Goal: Task Accomplishment & Management: Manage account settings

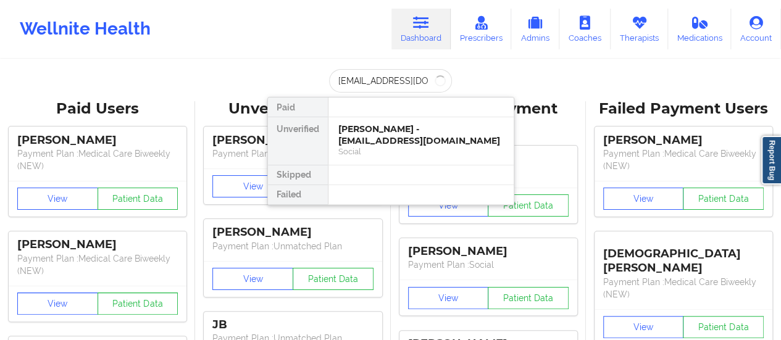
scroll to position [0, 2]
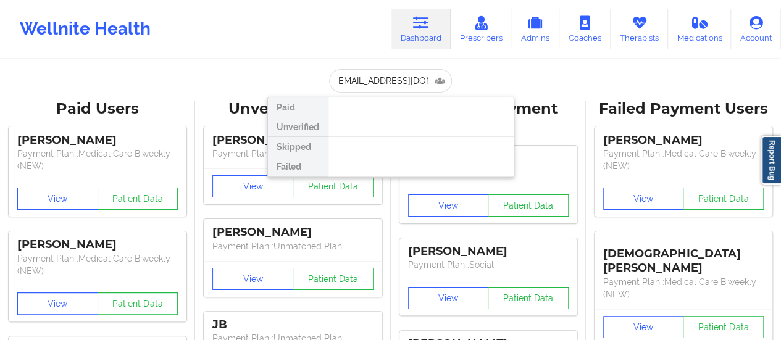
type input "[EMAIL_ADDRESS][DOMAIN_NAME]"
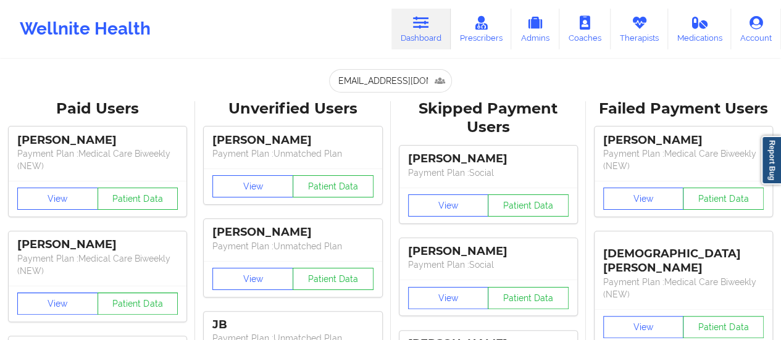
scroll to position [0, 0]
click at [632, 29] on icon at bounding box center [639, 23] width 16 height 14
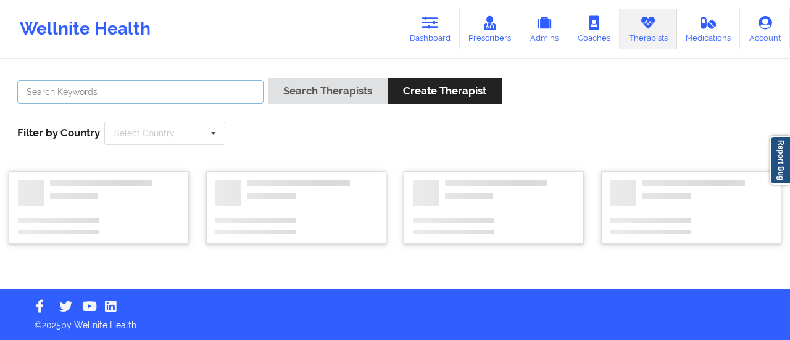
click at [241, 90] on input "text" at bounding box center [140, 91] width 246 height 23
type input "Vitus"
click at [268, 78] on button "Search Therapists" at bounding box center [328, 91] width 120 height 27
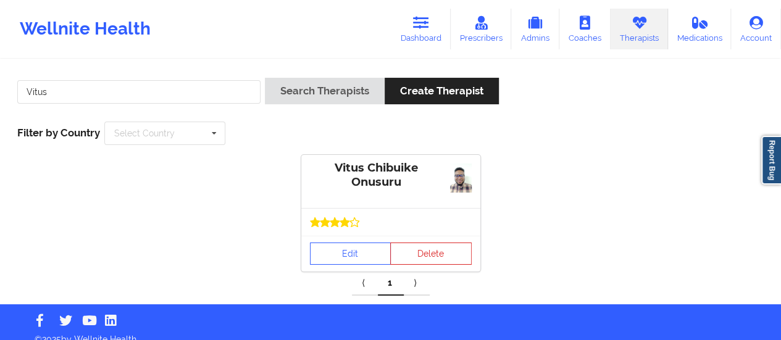
click at [352, 265] on div "Edit Delete" at bounding box center [390, 254] width 179 height 36
click at [343, 256] on link "Edit" at bounding box center [350, 254] width 81 height 22
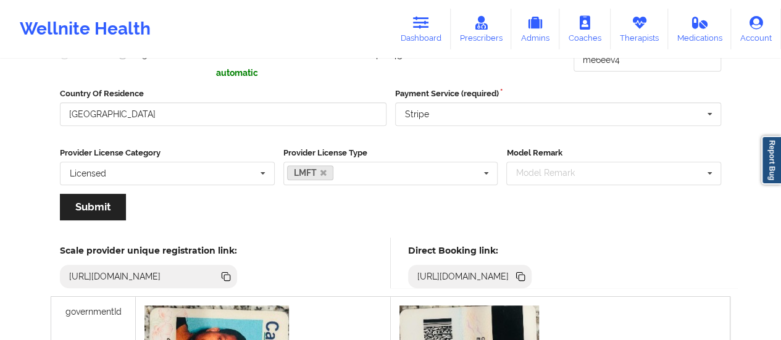
scroll to position [315, 0]
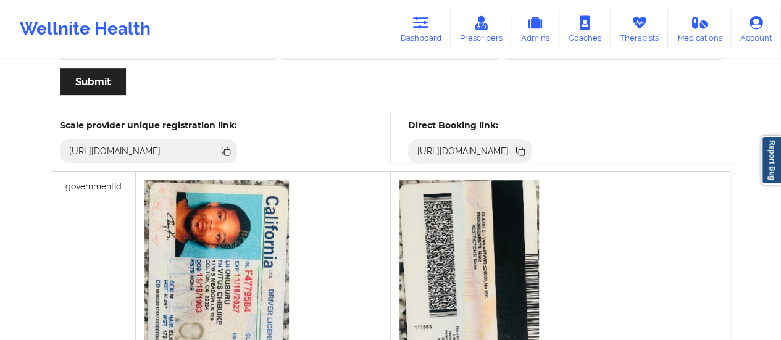
click at [527, 155] on icon at bounding box center [521, 151] width 14 height 14
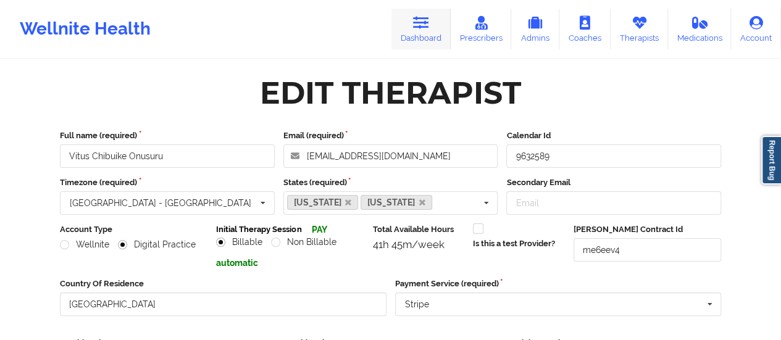
click at [425, 17] on icon at bounding box center [421, 23] width 16 height 14
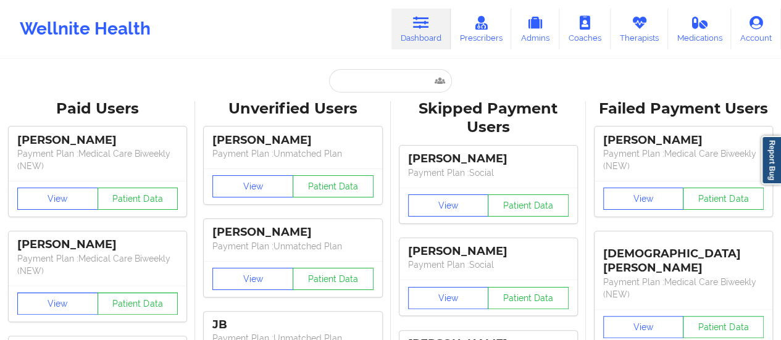
drag, startPoint x: 398, startPoint y: 67, endPoint x: 394, endPoint y: 73, distance: 6.7
click at [394, 73] on input "text" at bounding box center [390, 80] width 122 height 23
paste input "[PERSON_NAME]"
type input "[PERSON_NAME]"
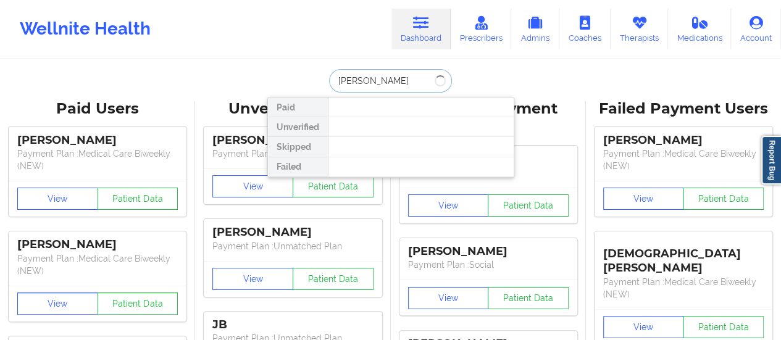
click at [335, 78] on input "[PERSON_NAME]" at bounding box center [390, 80] width 122 height 23
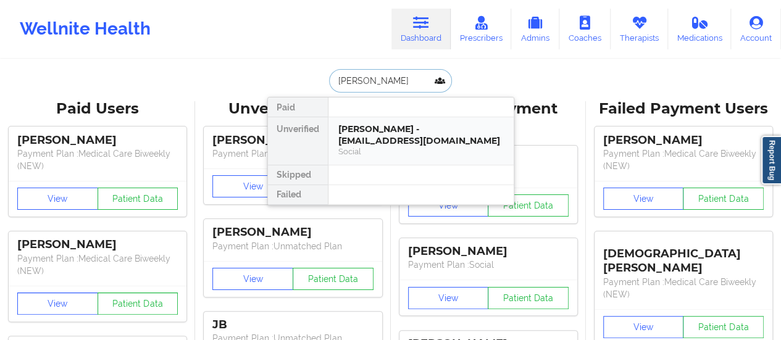
click at [393, 120] on div "[PERSON_NAME] - [EMAIL_ADDRESS][DOMAIN_NAME] Social" at bounding box center [420, 141] width 185 height 48
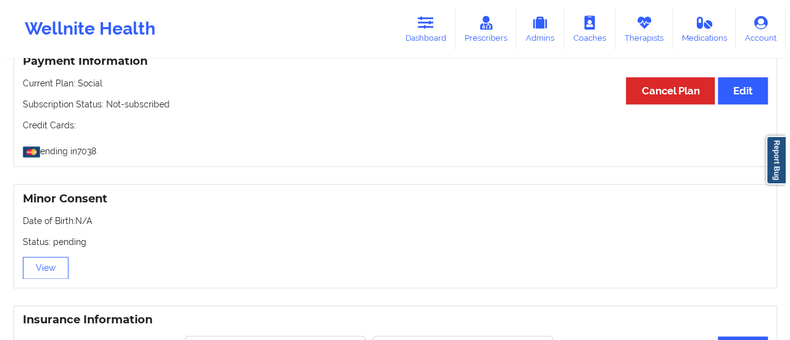
scroll to position [631, 0]
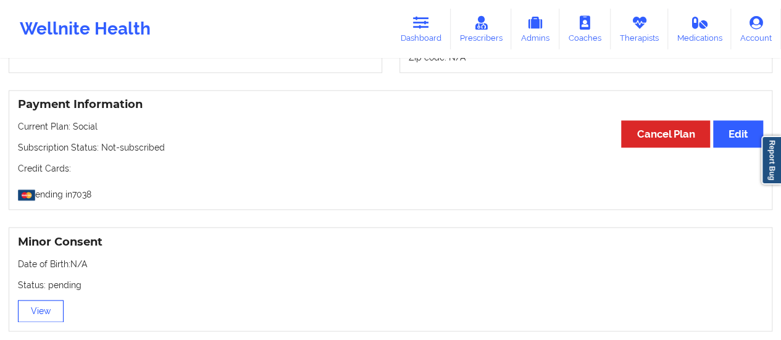
click at [36, 307] on button "View" at bounding box center [41, 311] width 46 height 22
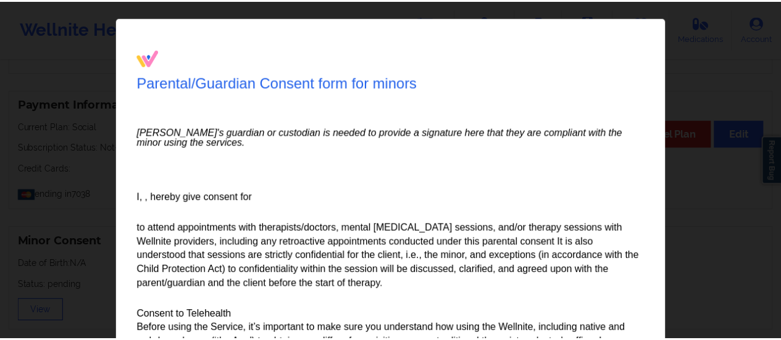
scroll to position [635, 0]
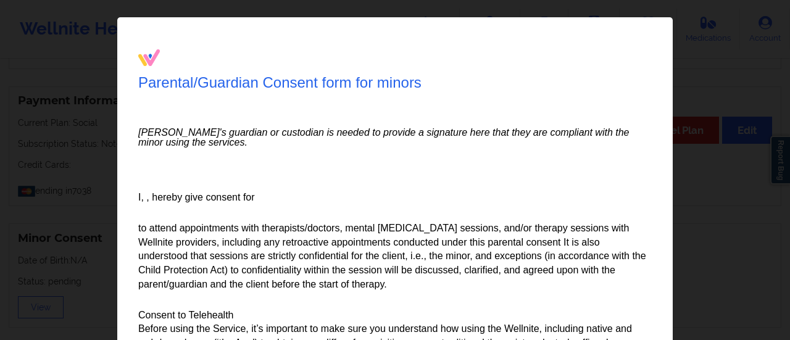
click at [721, 107] on div "Parental/Guardian Consent form for minors Minor's guardian or custodian is need…" at bounding box center [395, 170] width 790 height 340
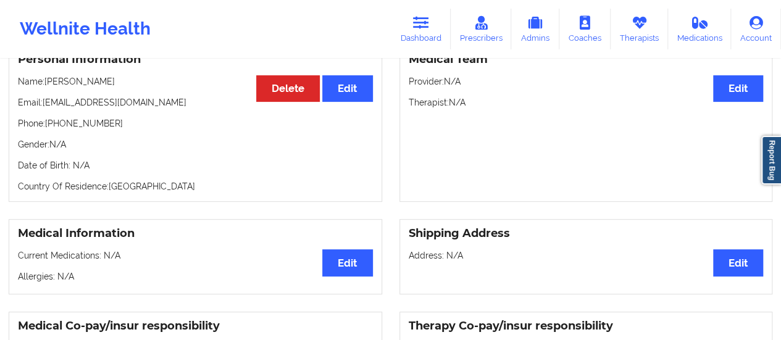
scroll to position [0, 0]
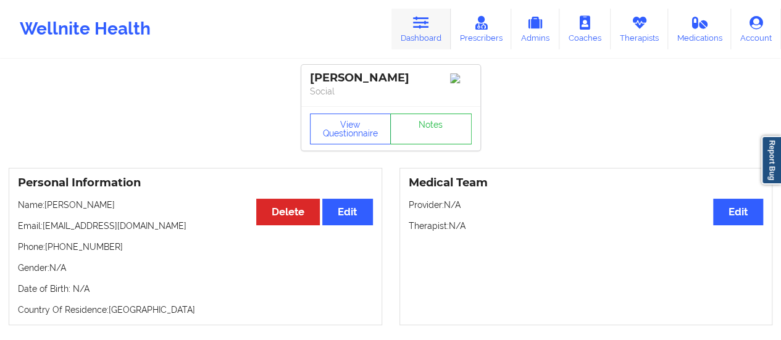
click at [410, 38] on link "Dashboard" at bounding box center [420, 29] width 59 height 41
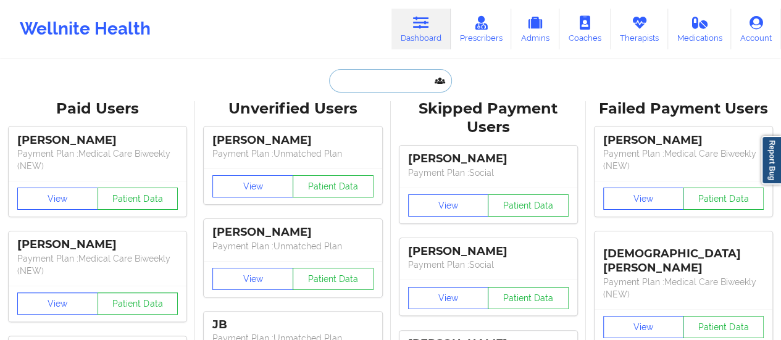
click at [406, 74] on input "text" at bounding box center [390, 80] width 122 height 23
paste input "[DOMAIN_NAME][EMAIL_ADDRESS][DOMAIN_NAME]"
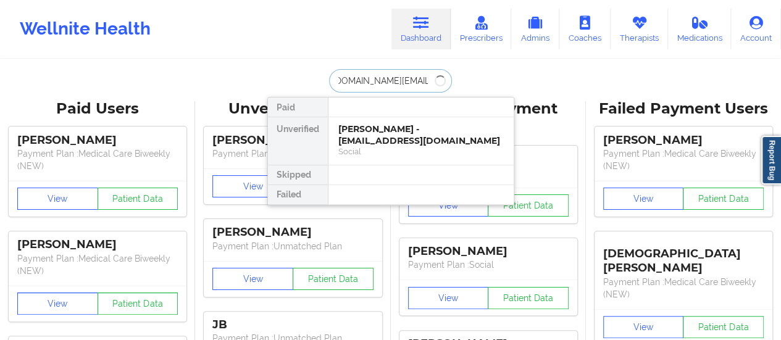
type input "[DOMAIN_NAME][EMAIL_ADDRESS][DOMAIN_NAME]"
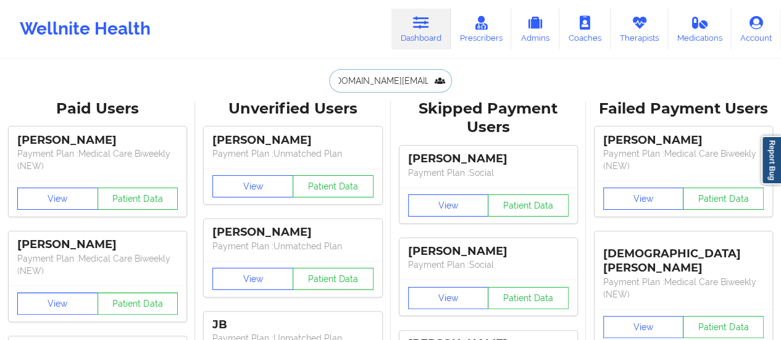
scroll to position [0, 0]
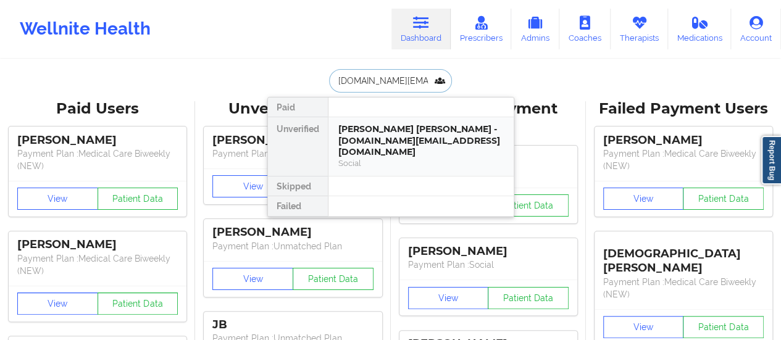
click at [392, 158] on div "Social" at bounding box center [420, 163] width 165 height 10
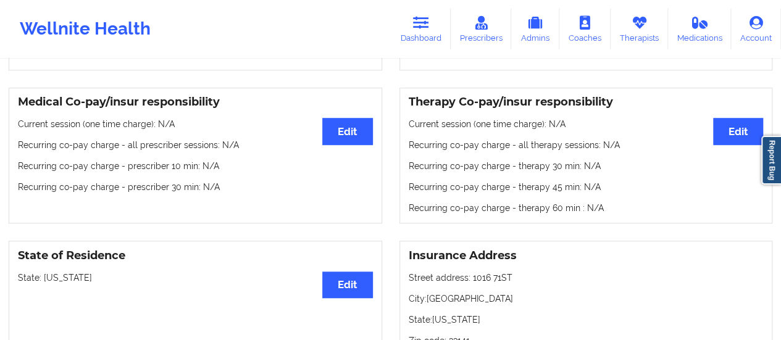
scroll to position [370, 0]
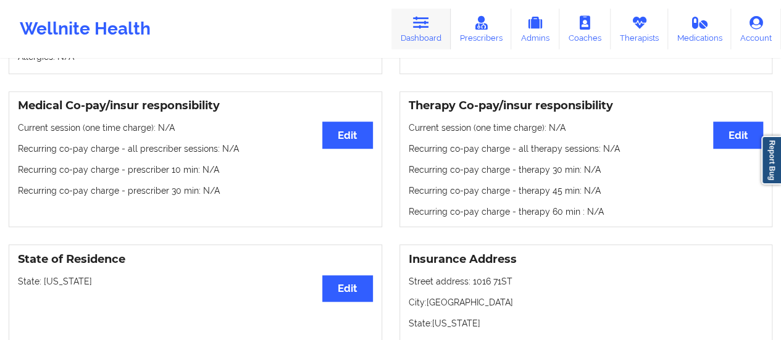
click at [435, 44] on link "Dashboard" at bounding box center [420, 29] width 59 height 41
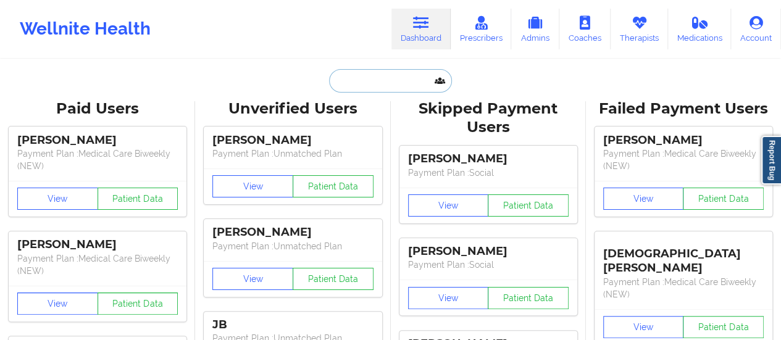
click at [383, 77] on input "text" at bounding box center [390, 80] width 122 height 23
paste input "[PERSON_NAME][EMAIL_ADDRESS][PERSON_NAME][DOMAIN_NAME]"
type input "[PERSON_NAME][EMAIL_ADDRESS][PERSON_NAME][DOMAIN_NAME]"
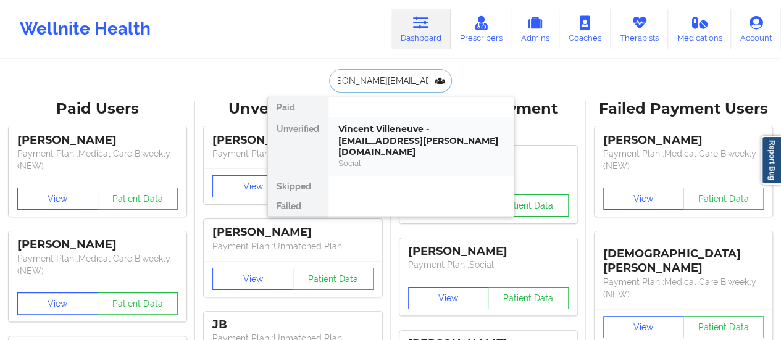
click at [393, 131] on div "Vincent Villeneuve - [EMAIL_ADDRESS][PERSON_NAME][DOMAIN_NAME]" at bounding box center [420, 140] width 165 height 35
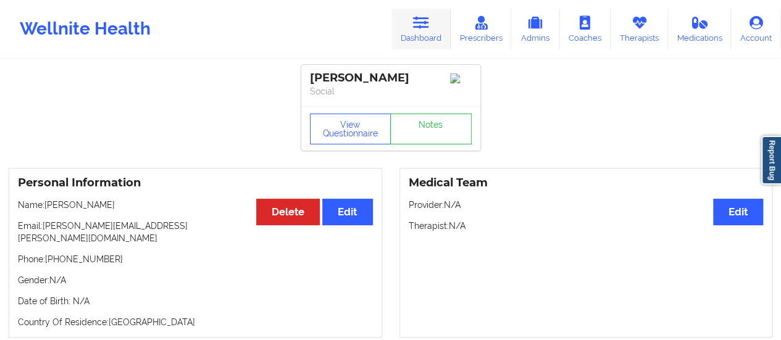
click at [417, 31] on link "Dashboard" at bounding box center [420, 29] width 59 height 41
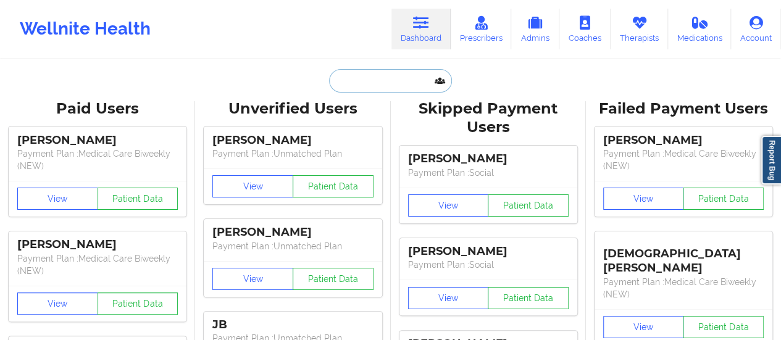
click at [394, 85] on input "text" at bounding box center [390, 80] width 122 height 23
paste input "[EMAIL_ADDRESS][DOMAIN_NAME]"
type input "[EMAIL_ADDRESS][DOMAIN_NAME]"
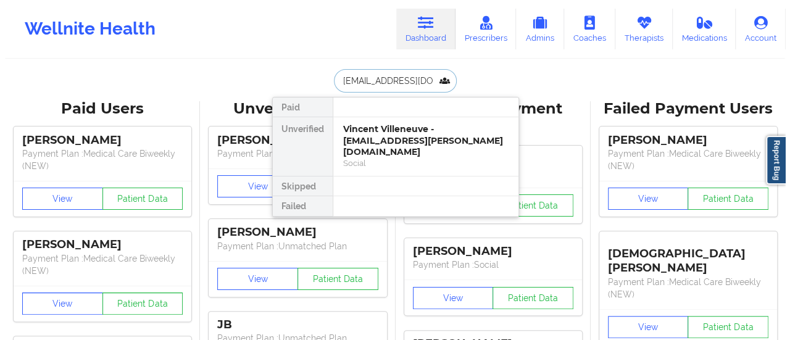
scroll to position [0, 19]
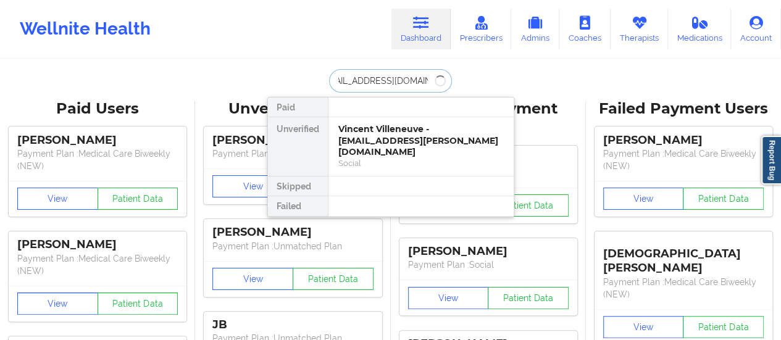
click at [394, 85] on input "[EMAIL_ADDRESS][DOMAIN_NAME]" at bounding box center [390, 80] width 122 height 23
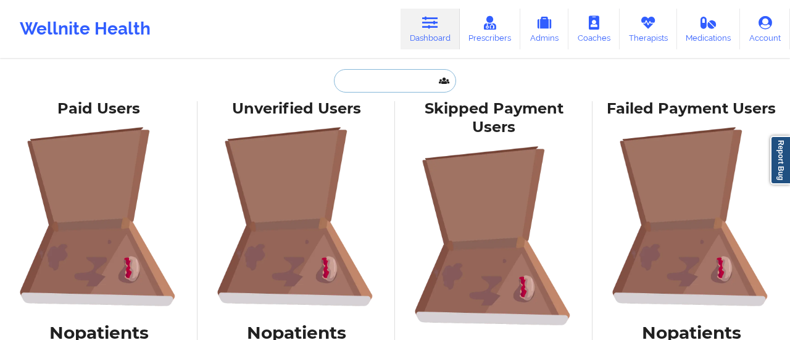
scroll to position [0, 0]
paste input "[EMAIL_ADDRESS][DOMAIN_NAME]"
type input "[EMAIL_ADDRESS][DOMAIN_NAME]"
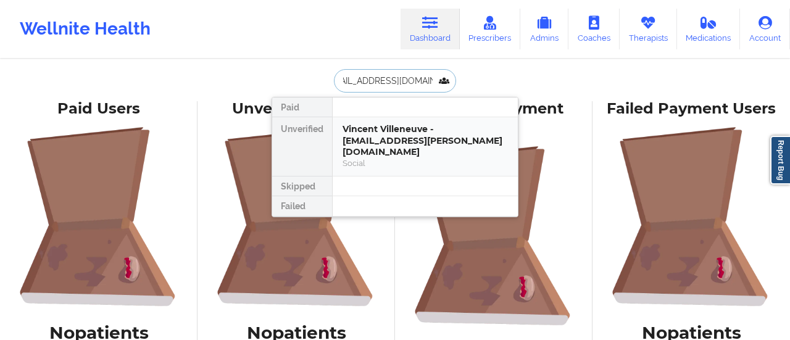
click at [394, 158] on div "Vincent Villeneuve - [EMAIL_ADDRESS][PERSON_NAME][DOMAIN_NAME]" at bounding box center [425, 140] width 165 height 35
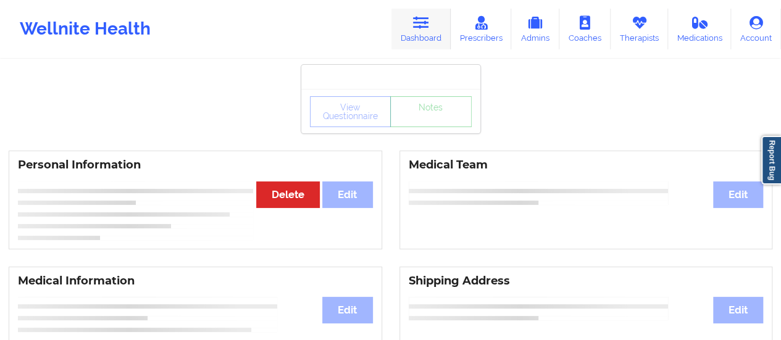
click at [413, 45] on link "Dashboard" at bounding box center [420, 29] width 59 height 41
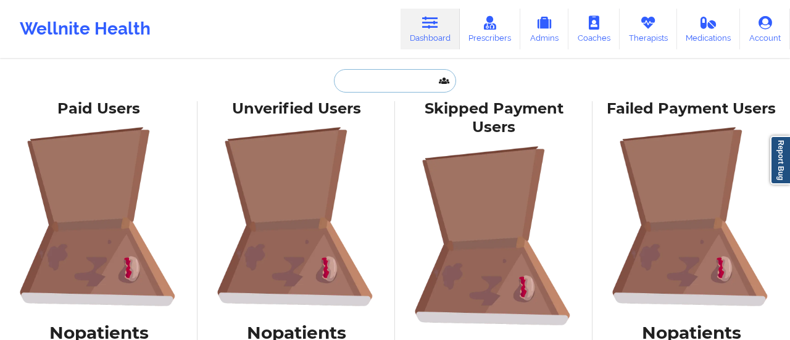
click at [373, 91] on input "text" at bounding box center [395, 80] width 122 height 23
paste input "[EMAIL_ADDRESS][DOMAIN_NAME]"
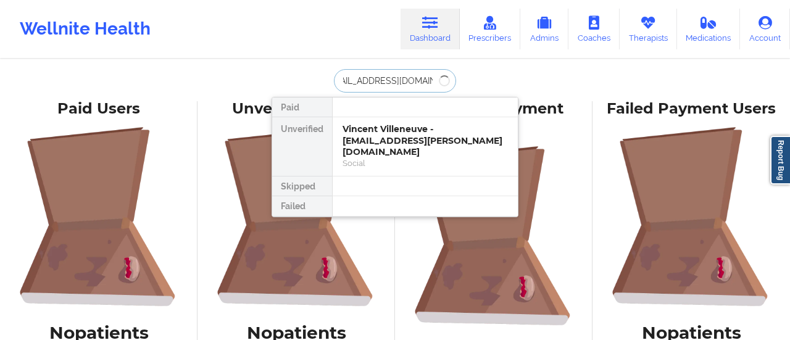
type input "[EMAIL_ADDRESS][DOMAIN_NAME]"
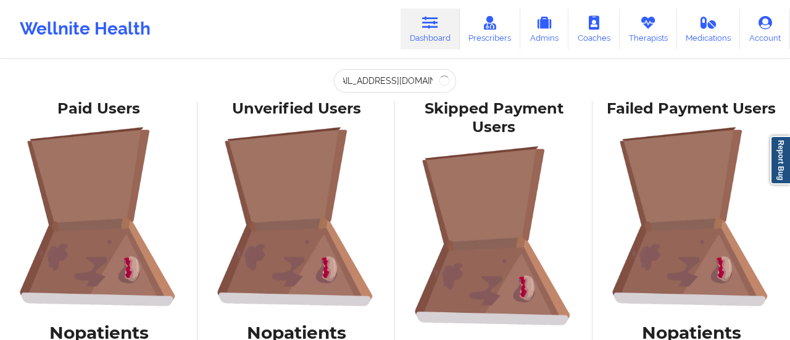
scroll to position [0, 0]
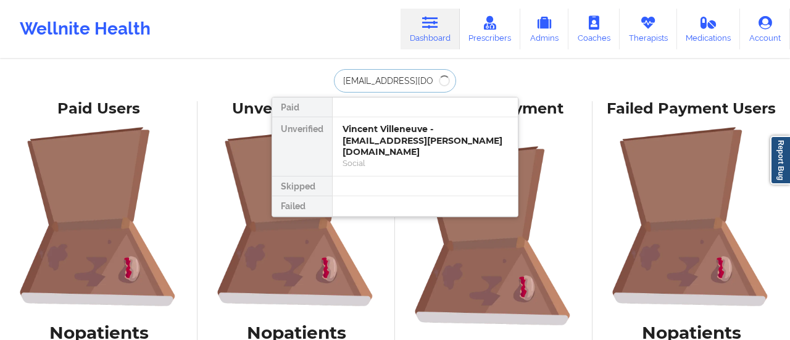
click at [422, 85] on input "[EMAIL_ADDRESS][DOMAIN_NAME]" at bounding box center [395, 80] width 122 height 23
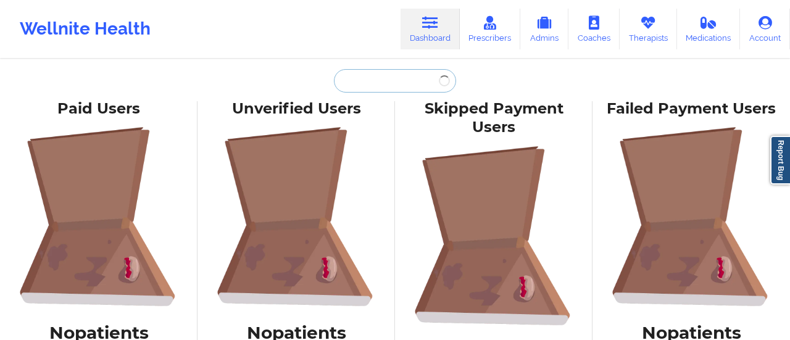
paste input "[EMAIL_ADDRESS][DOMAIN_NAME]"
type input "[EMAIL_ADDRESS][DOMAIN_NAME]"
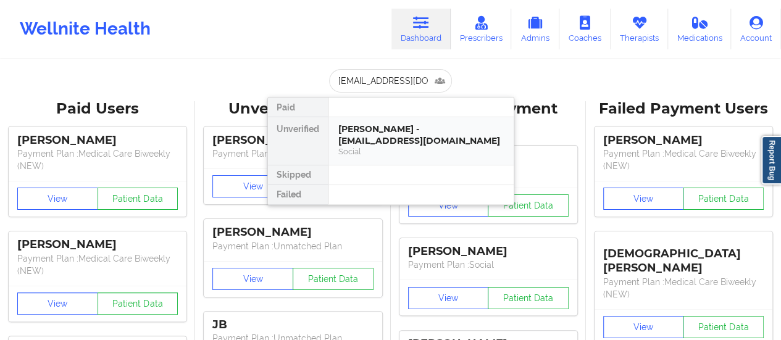
click at [389, 183] on div at bounding box center [421, 175] width 186 height 20
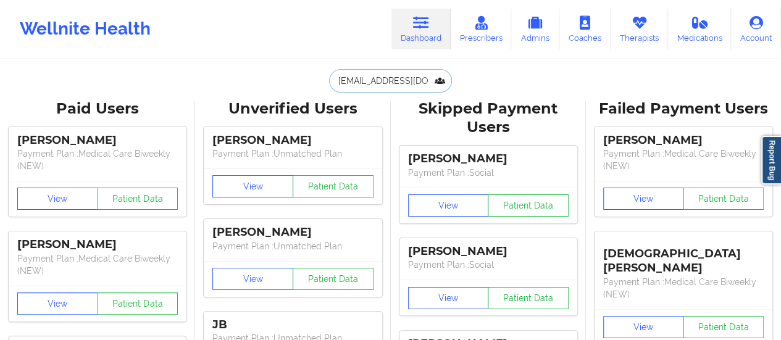
click at [379, 89] on input "[EMAIL_ADDRESS][DOMAIN_NAME]" at bounding box center [390, 80] width 122 height 23
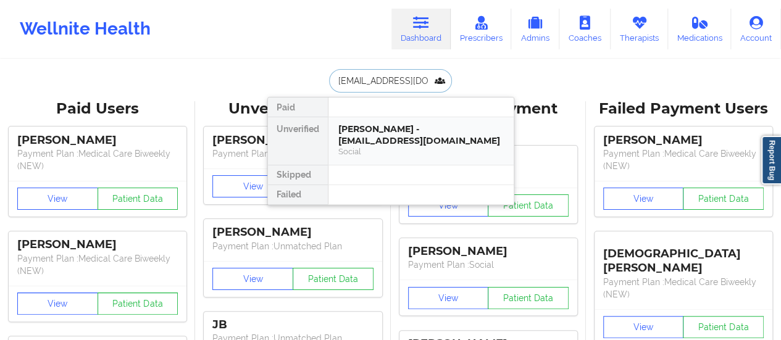
click at [380, 139] on div "[PERSON_NAME] - [EMAIL_ADDRESS][DOMAIN_NAME]" at bounding box center [420, 134] width 165 height 23
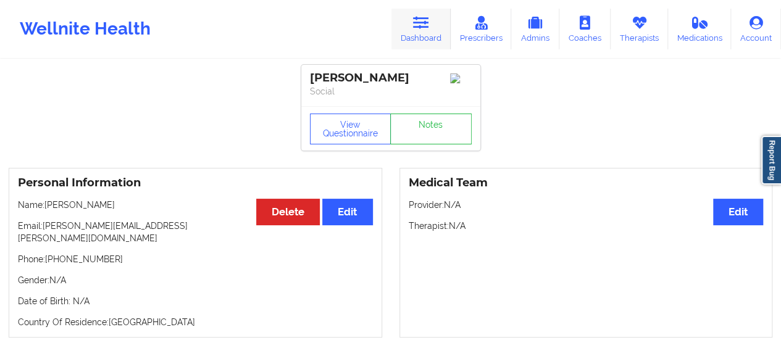
click at [426, 43] on link "Dashboard" at bounding box center [420, 29] width 59 height 41
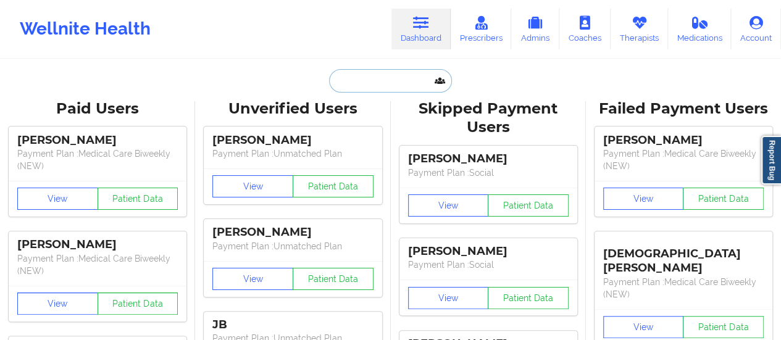
click at [406, 77] on input "text" at bounding box center [390, 80] width 122 height 23
paste input "[EMAIL_ADDRESS][DOMAIN_NAME]"
type input "[EMAIL_ADDRESS][DOMAIN_NAME]"
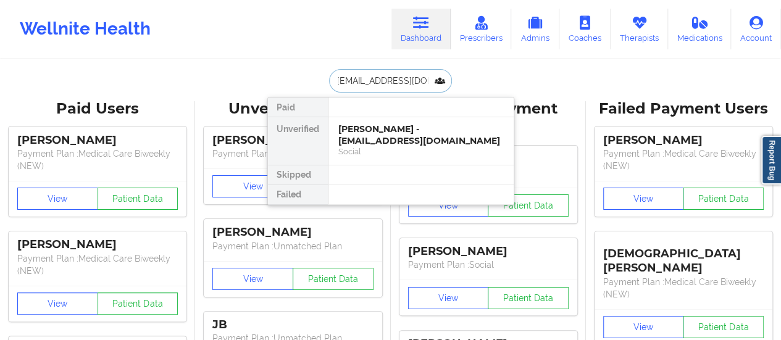
click at [369, 135] on div "[PERSON_NAME] - [EMAIL_ADDRESS][DOMAIN_NAME]" at bounding box center [420, 134] width 165 height 23
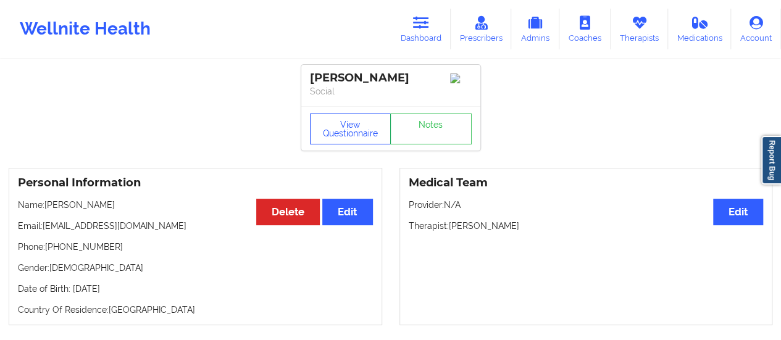
click at [332, 139] on button "View Questionnaire" at bounding box center [350, 129] width 81 height 31
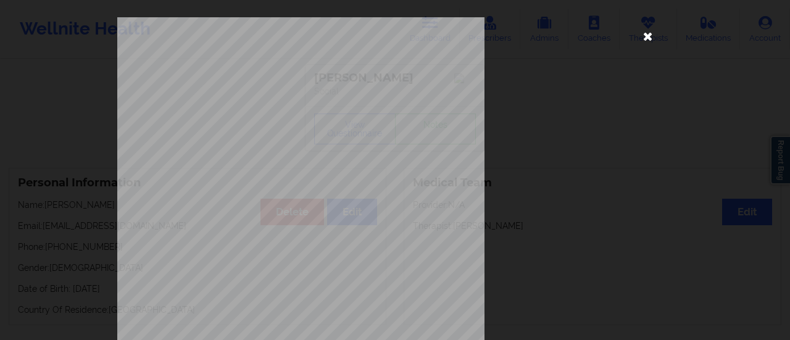
click at [640, 36] on icon at bounding box center [648, 36] width 20 height 20
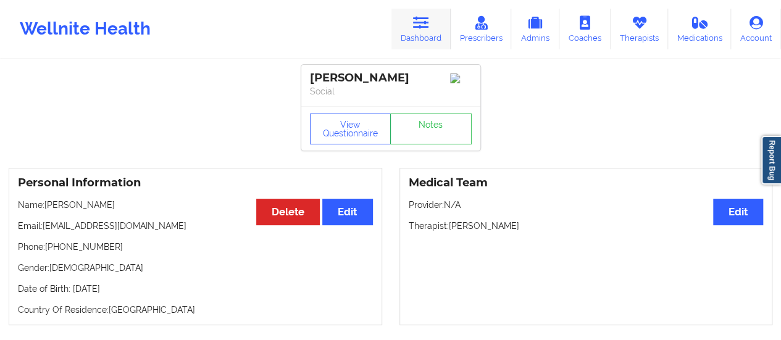
click at [422, 38] on link "Dashboard" at bounding box center [420, 29] width 59 height 41
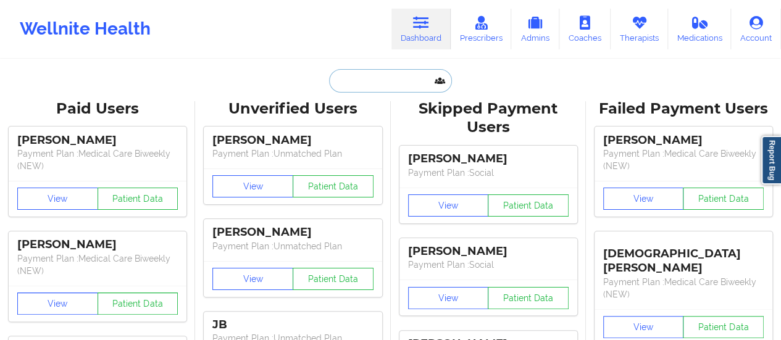
click at [382, 88] on input "text" at bounding box center [390, 80] width 122 height 23
paste input "[EMAIL_ADDRESS][DOMAIN_NAME]"
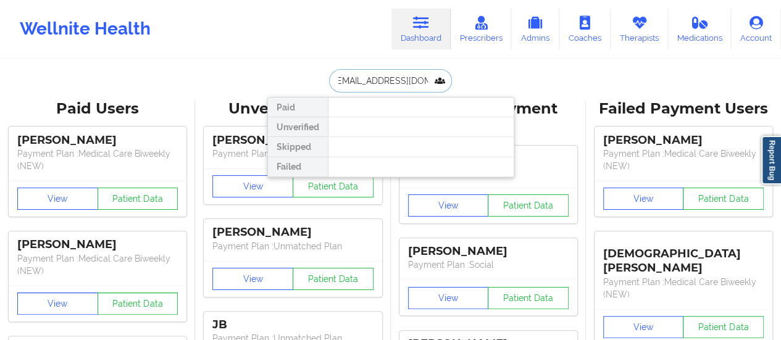
click at [380, 82] on input "[EMAIL_ADDRESS][DOMAIN_NAME]" at bounding box center [390, 80] width 122 height 23
paste input "[PERSON_NAME]"
type input "[PERSON_NAME]"
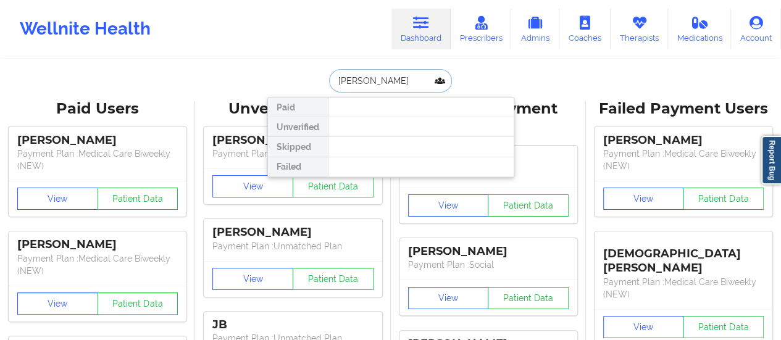
scroll to position [0, 0]
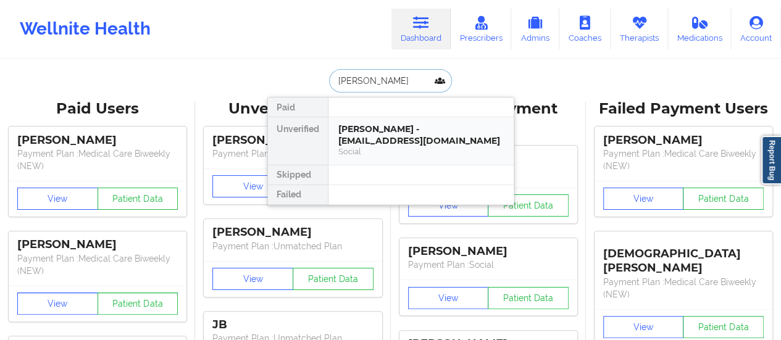
click at [378, 133] on div "[PERSON_NAME] - [EMAIL_ADDRESS][DOMAIN_NAME]" at bounding box center [420, 134] width 165 height 23
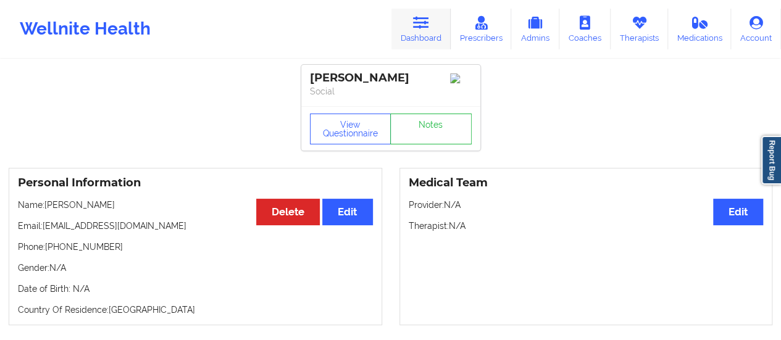
click at [423, 33] on link "Dashboard" at bounding box center [420, 29] width 59 height 41
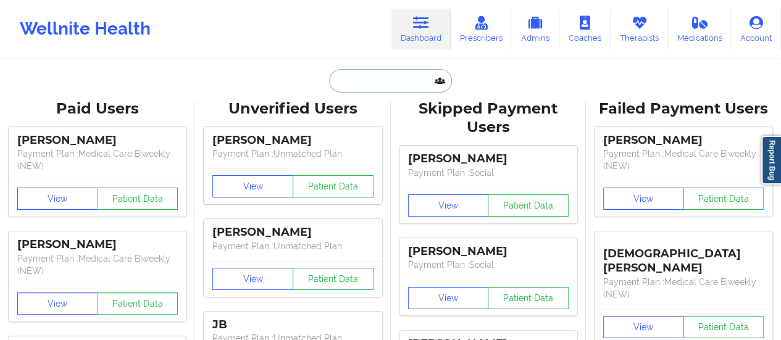
click at [399, 86] on input "text" at bounding box center [390, 80] width 122 height 23
paste input "[EMAIL_ADDRESS][DOMAIN_NAME]"
type input "[EMAIL_ADDRESS][DOMAIN_NAME]"
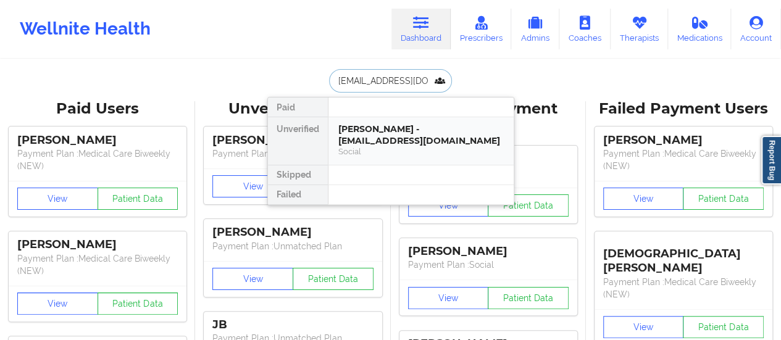
click at [382, 148] on div "Social" at bounding box center [420, 151] width 165 height 10
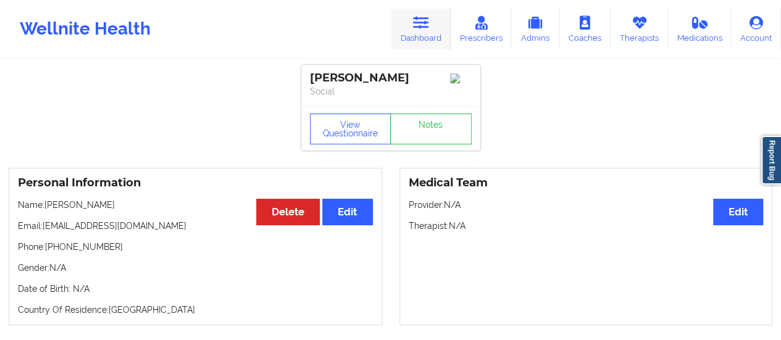
click at [422, 32] on link "Dashboard" at bounding box center [420, 29] width 59 height 41
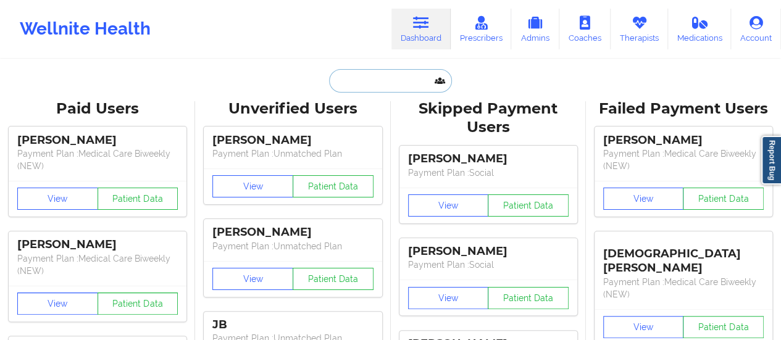
click at [391, 83] on input "text" at bounding box center [390, 80] width 122 height 23
paste input "[EMAIL_ADDRESS][DOMAIN_NAME]"
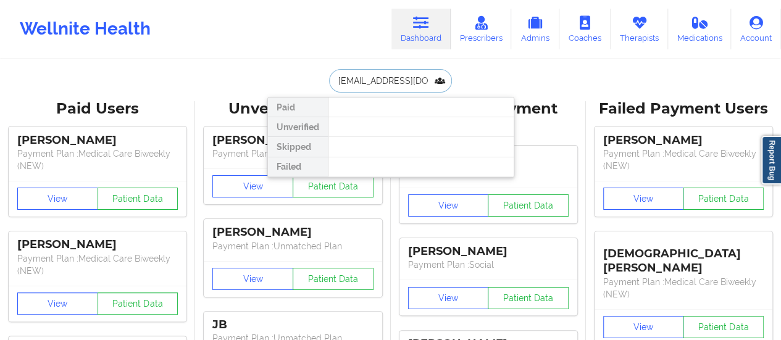
click at [336, 81] on input "[EMAIL_ADDRESS][DOMAIN_NAME]" at bounding box center [390, 80] width 122 height 23
type input "[EMAIL_ADDRESS][DOMAIN_NAME]"
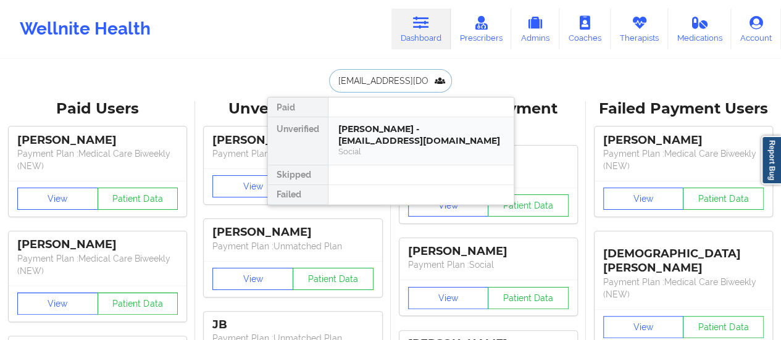
click at [399, 146] on div "Social" at bounding box center [420, 151] width 165 height 10
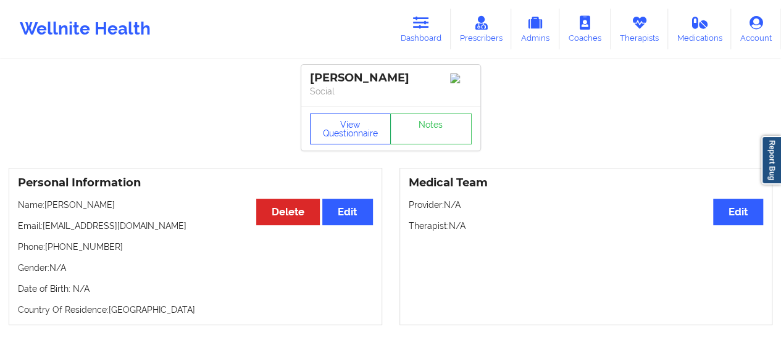
click at [338, 131] on button "View Questionnaire" at bounding box center [350, 129] width 81 height 31
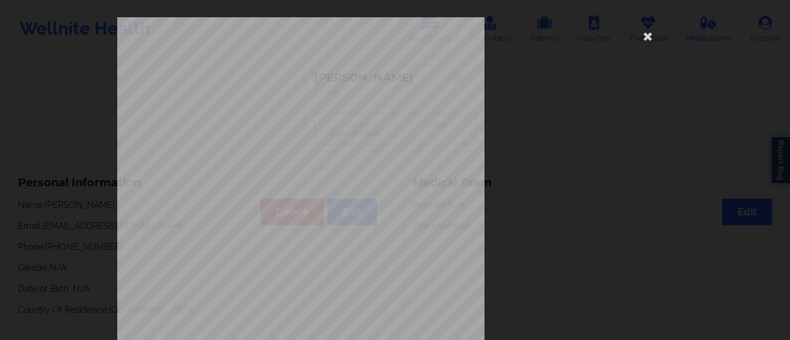
scroll to position [248, 0]
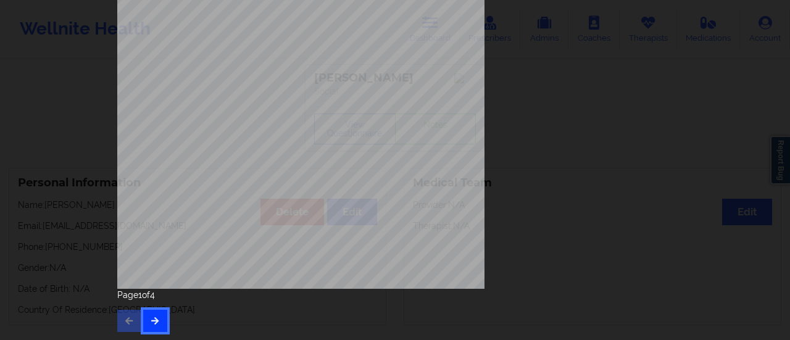
click at [144, 319] on button "button" at bounding box center [155, 321] width 24 height 22
click at [159, 320] on button "button" at bounding box center [155, 321] width 24 height 22
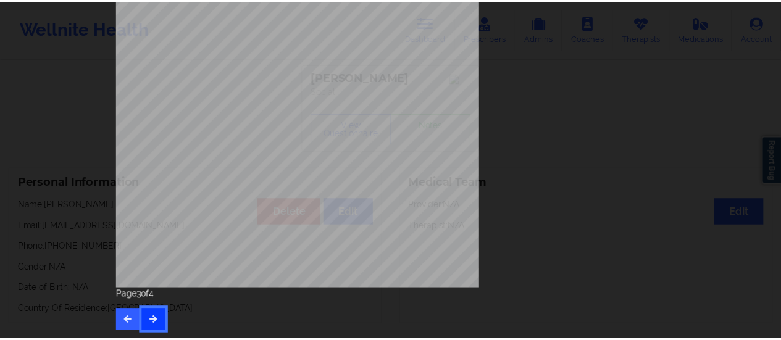
scroll to position [0, 0]
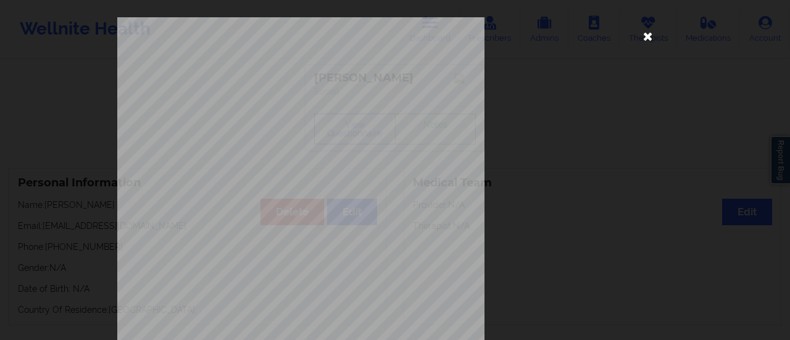
click at [643, 40] on icon at bounding box center [648, 36] width 20 height 20
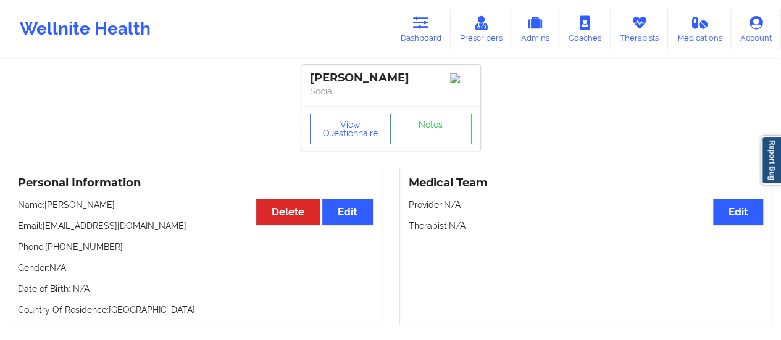
click at [48, 252] on p "Phone: [PHONE_NUMBER]" at bounding box center [195, 247] width 355 height 12
drag, startPoint x: 48, startPoint y: 252, endPoint x: 128, endPoint y: 245, distance: 80.6
click at [128, 245] on p "Phone: [PHONE_NUMBER]" at bounding box center [195, 247] width 355 height 12
copy p "[PHONE_NUMBER]"
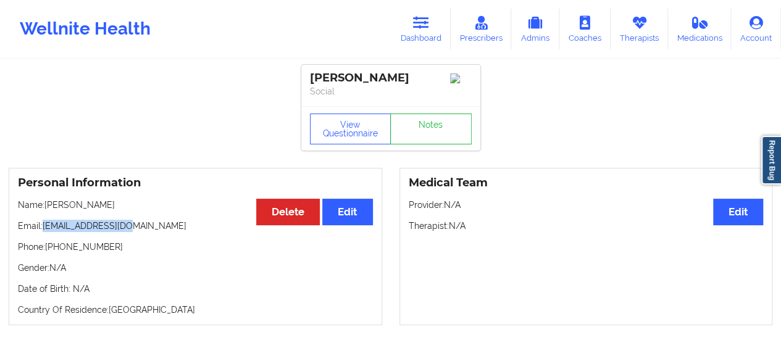
drag, startPoint x: 43, startPoint y: 230, endPoint x: 169, endPoint y: 230, distance: 125.9
click at [169, 230] on p "Email: [EMAIL_ADDRESS][DOMAIN_NAME]" at bounding box center [195, 226] width 355 height 12
copy p "[EMAIL_ADDRESS][DOMAIN_NAME]"
click at [436, 30] on link "Dashboard" at bounding box center [420, 29] width 59 height 41
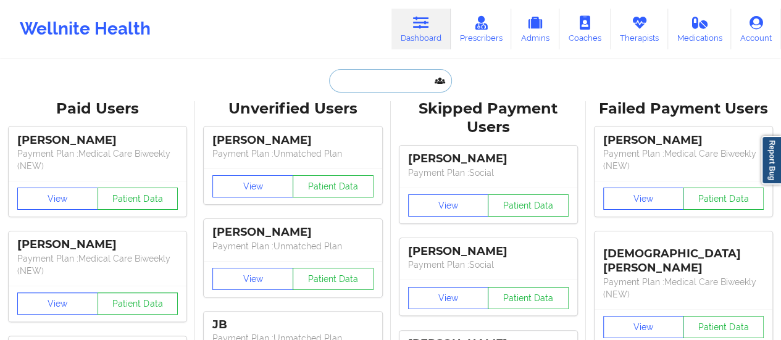
click at [386, 76] on input "text" at bounding box center [390, 80] width 122 height 23
paste input "[PERSON_NAME]"
type input "[PERSON_NAME]"
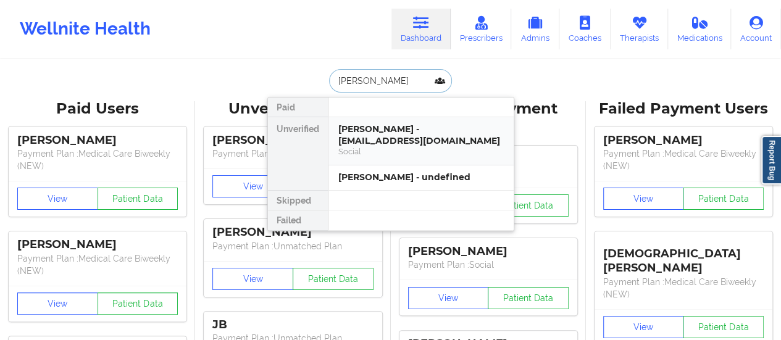
click at [412, 143] on div "[PERSON_NAME] - [EMAIL_ADDRESS][DOMAIN_NAME]" at bounding box center [420, 134] width 165 height 23
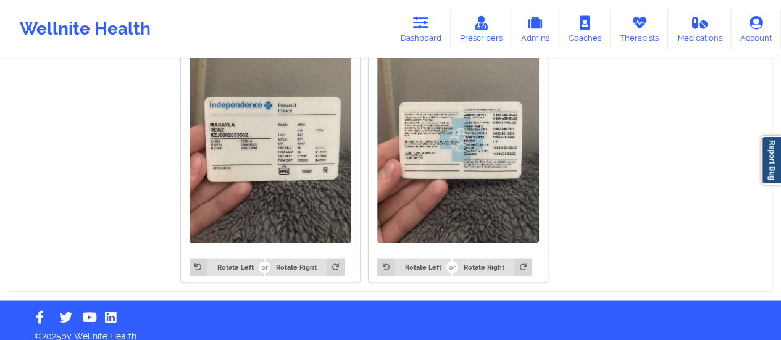
scroll to position [1003, 0]
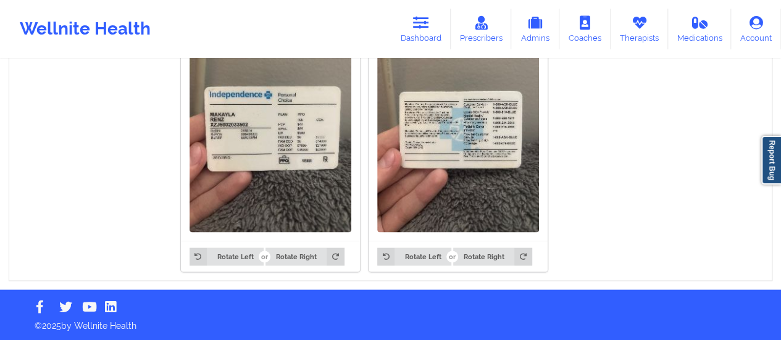
click at [256, 177] on img at bounding box center [271, 124] width 162 height 215
click at [332, 124] on img at bounding box center [271, 124] width 162 height 215
click at [267, 156] on img at bounding box center [271, 124] width 162 height 215
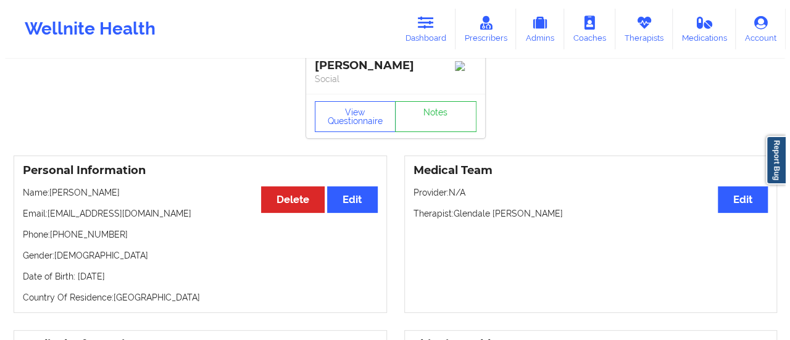
scroll to position [7, 0]
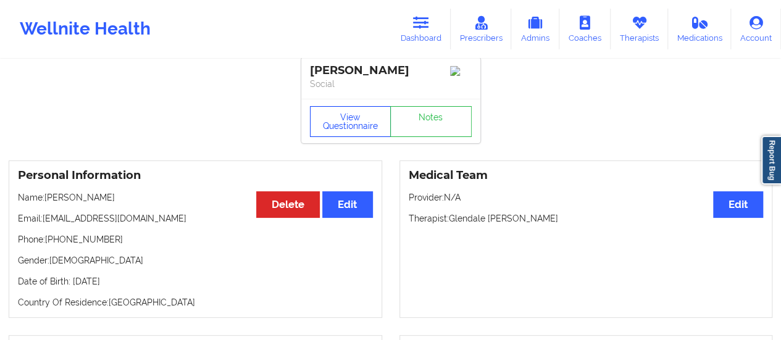
click at [348, 122] on button "View Questionnaire" at bounding box center [350, 121] width 81 height 31
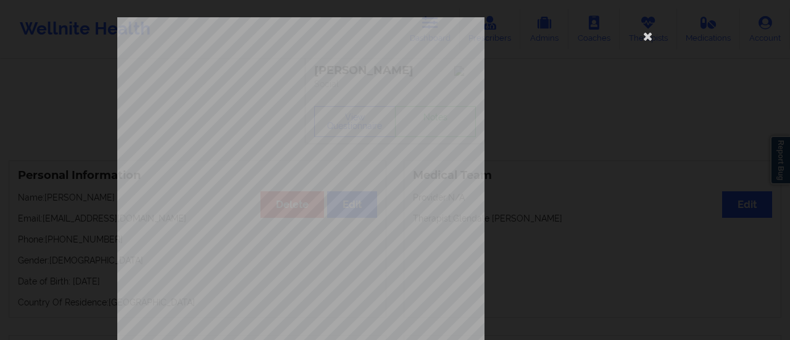
scroll to position [248, 0]
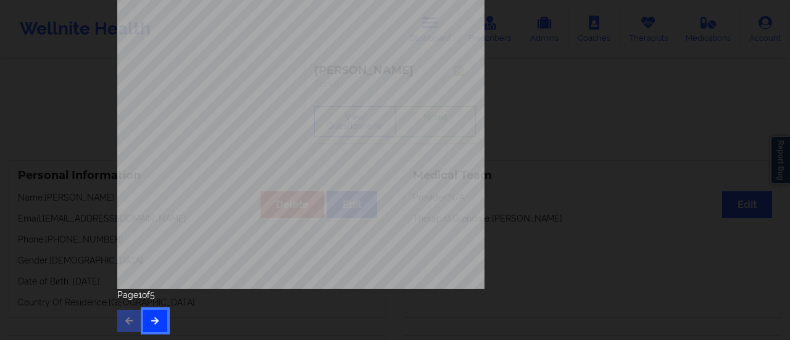
click at [147, 324] on button "button" at bounding box center [155, 321] width 24 height 22
click at [157, 322] on icon "button" at bounding box center [155, 320] width 10 height 7
click at [161, 312] on button "button" at bounding box center [155, 321] width 24 height 22
click at [127, 324] on icon "button" at bounding box center [129, 320] width 10 height 7
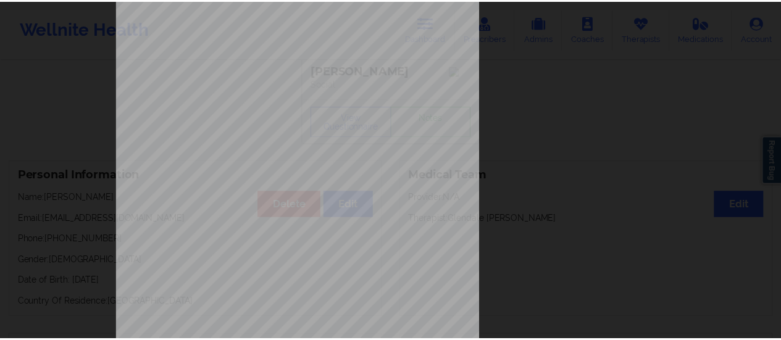
scroll to position [0, 0]
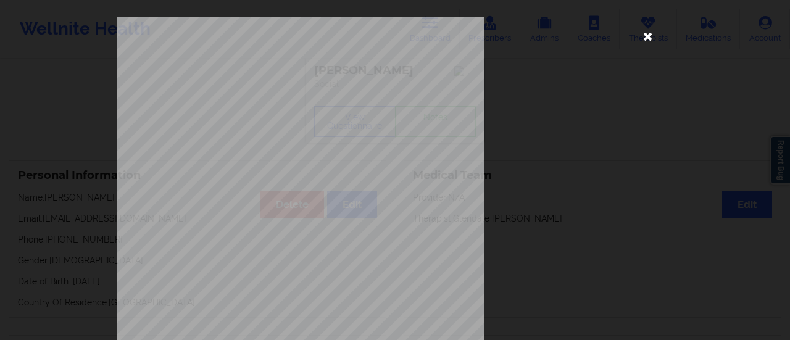
click at [652, 38] on icon at bounding box center [648, 36] width 20 height 20
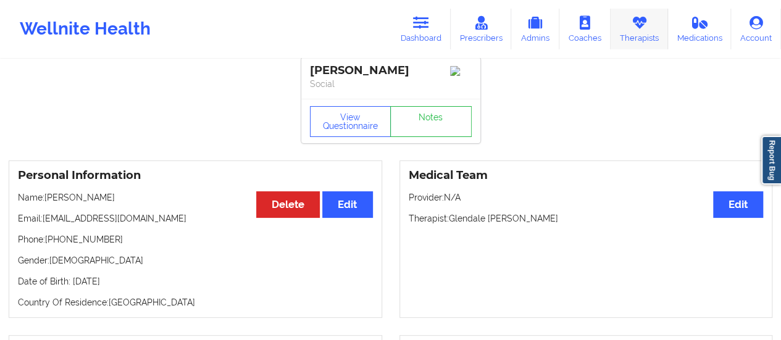
click at [638, 19] on icon at bounding box center [639, 23] width 16 height 14
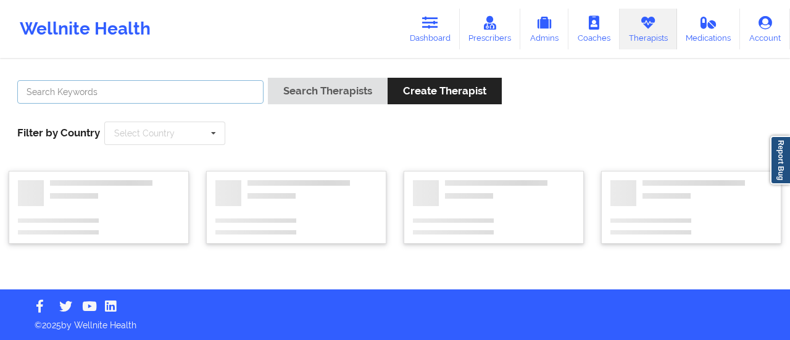
click at [205, 88] on input "text" at bounding box center [140, 91] width 246 height 23
paste input "[PERSON_NAME]"
type input "[PERSON_NAME]"
click at [268, 78] on button "Search Therapists" at bounding box center [328, 91] width 120 height 27
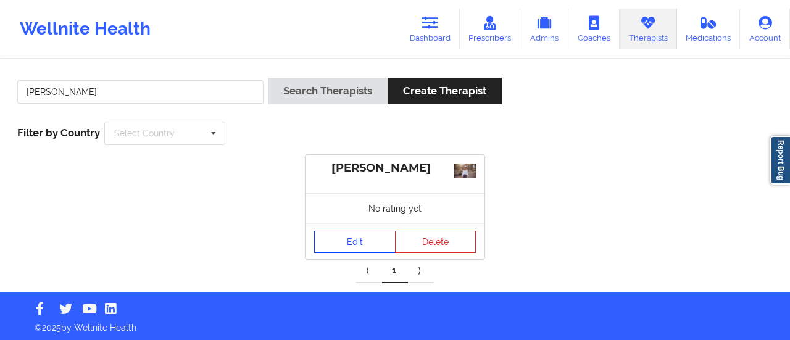
click at [340, 242] on link "Edit" at bounding box center [354, 242] width 81 height 22
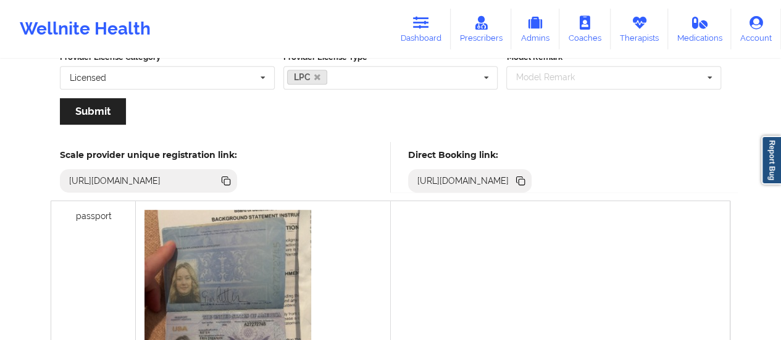
scroll to position [282, 0]
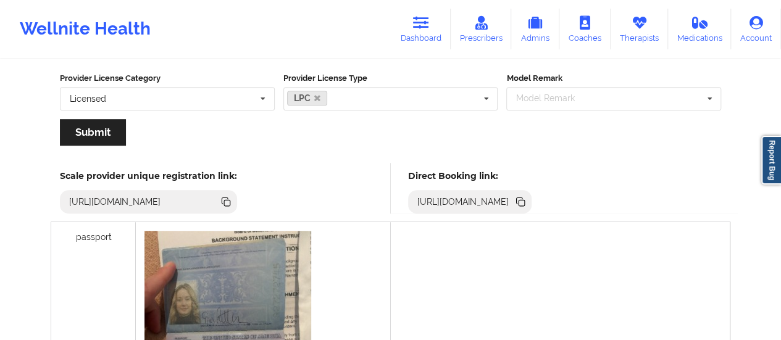
click at [532, 191] on div "[URL][DOMAIN_NAME]" at bounding box center [470, 201] width 124 height 23
click at [527, 207] on icon at bounding box center [521, 202] width 14 height 14
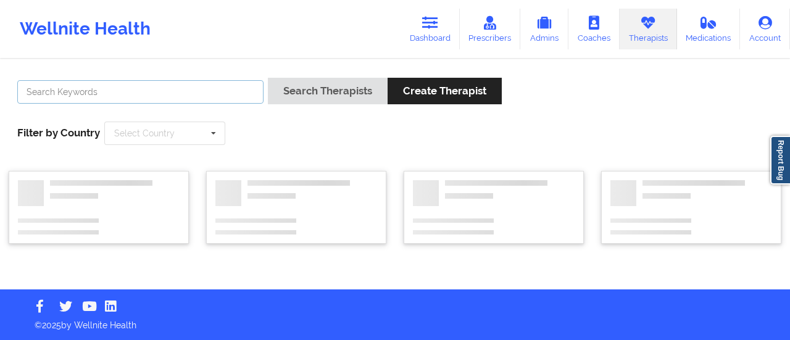
click at [243, 80] on input "text" at bounding box center [140, 91] width 246 height 23
paste input "[PERSON_NAME]"
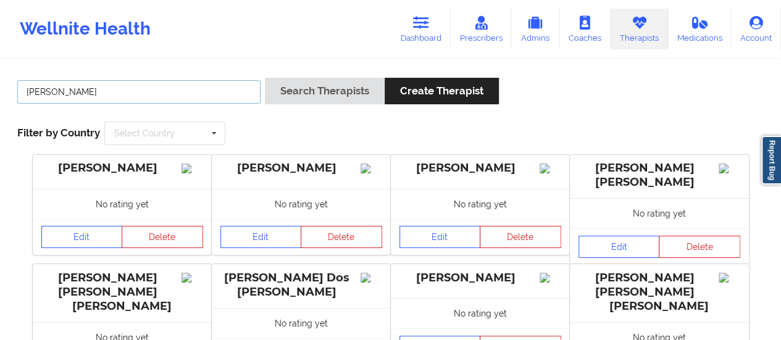
type input "[PERSON_NAME]"
click at [265, 78] on button "Search Therapists" at bounding box center [325, 91] width 120 height 27
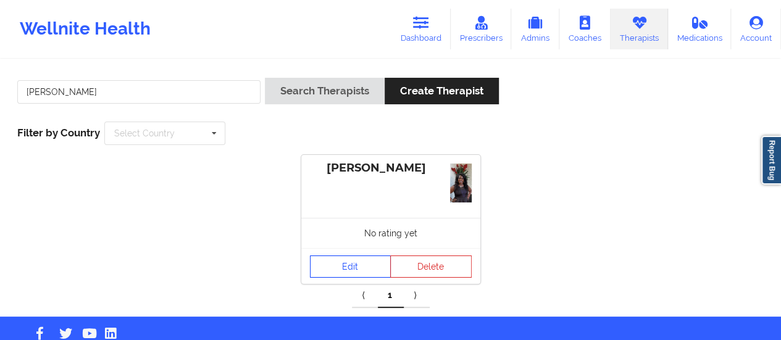
click at [353, 258] on link "Edit" at bounding box center [350, 267] width 81 height 22
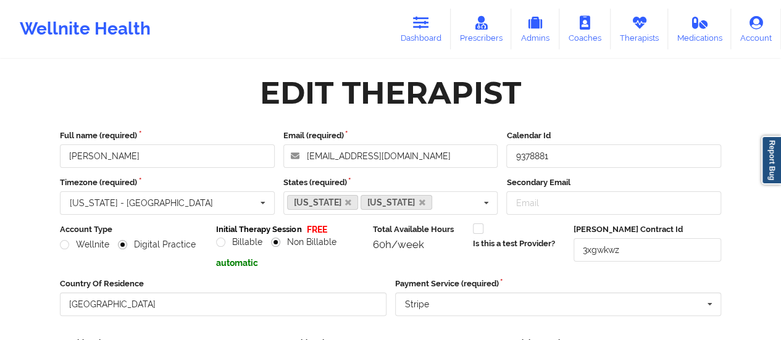
scroll to position [222, 0]
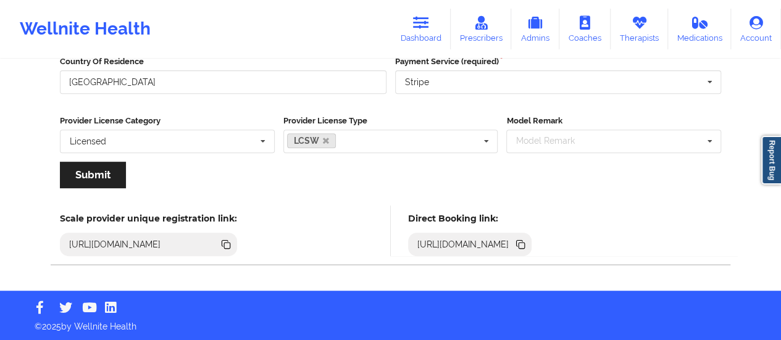
click at [527, 247] on icon at bounding box center [521, 245] width 14 height 14
click at [432, 23] on link "Dashboard" at bounding box center [420, 29] width 59 height 41
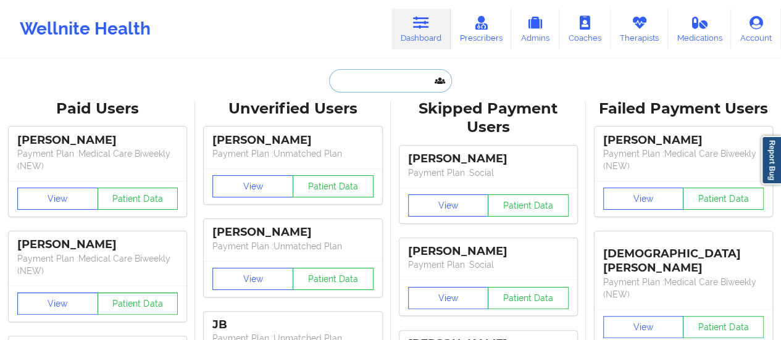
click at [370, 72] on input "text" at bounding box center [390, 80] width 122 height 23
paste input "[EMAIL_ADDRESS][DOMAIN_NAME]"
type input "[EMAIL_ADDRESS][DOMAIN_NAME]"
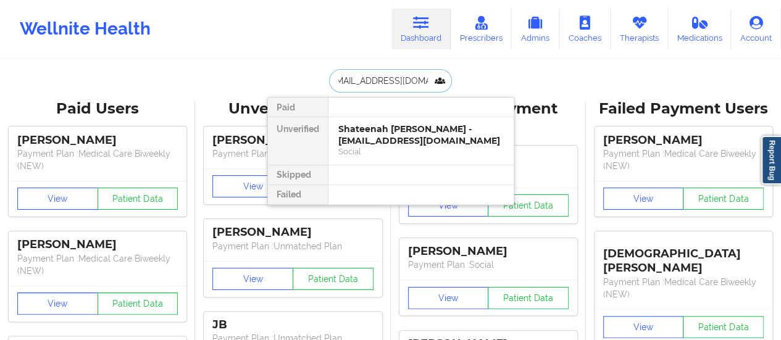
click at [404, 140] on div "Shateenah [PERSON_NAME] - [EMAIL_ADDRESS][DOMAIN_NAME]" at bounding box center [420, 134] width 165 height 23
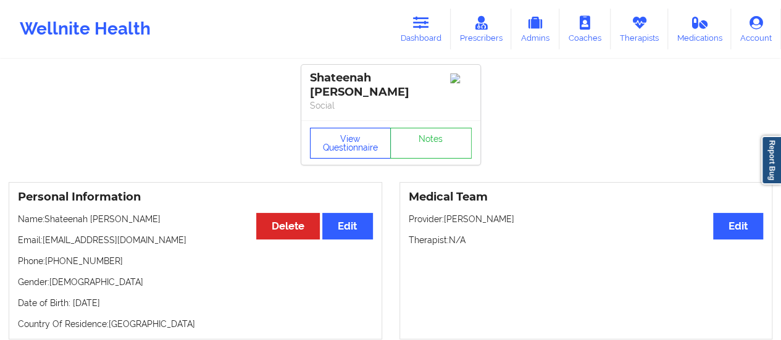
click at [327, 145] on button "View Questionnaire" at bounding box center [350, 143] width 81 height 31
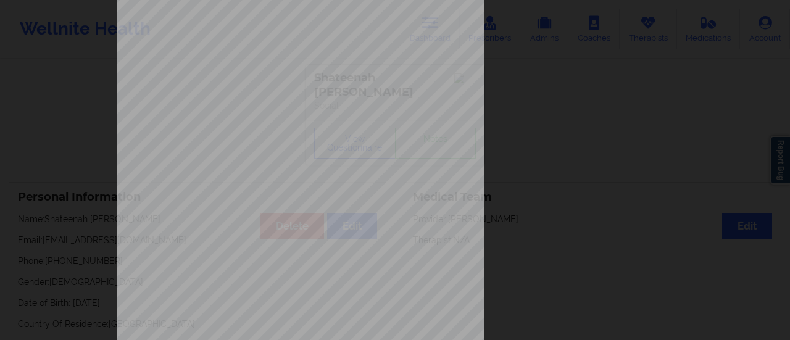
scroll to position [248, 0]
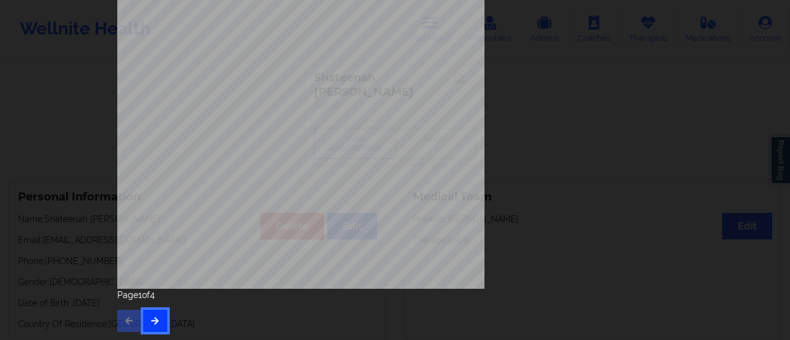
click at [162, 317] on button "button" at bounding box center [155, 321] width 24 height 22
click at [154, 318] on icon "button" at bounding box center [155, 320] width 10 height 7
click at [159, 317] on button "button" at bounding box center [155, 321] width 24 height 22
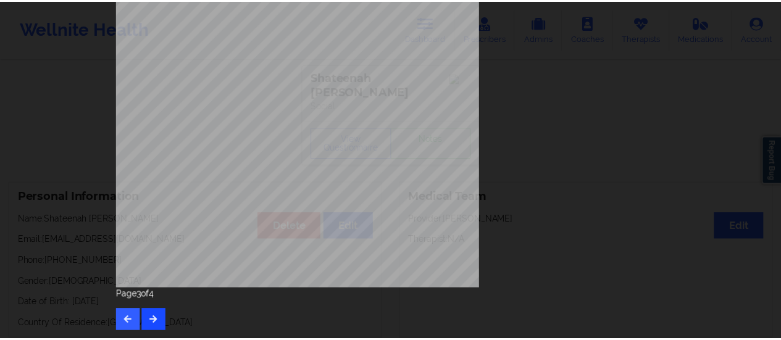
scroll to position [0, 0]
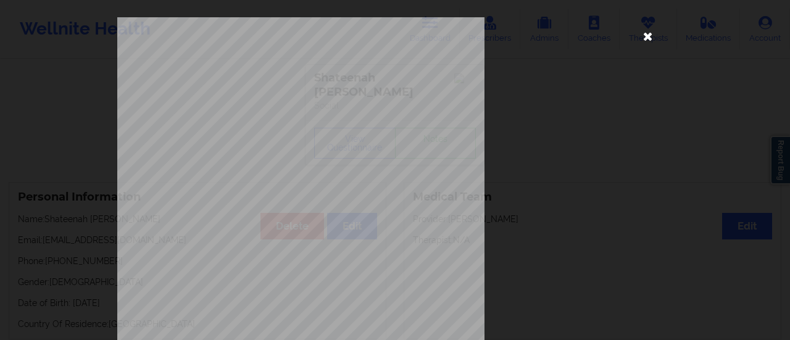
click at [650, 44] on icon at bounding box center [648, 36] width 20 height 20
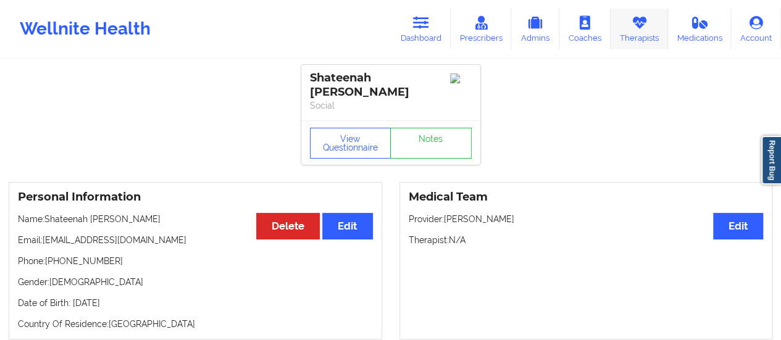
click at [636, 23] on icon at bounding box center [639, 23] width 16 height 14
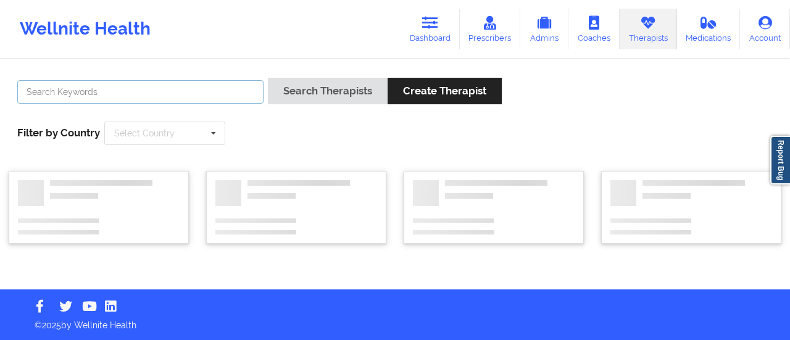
click at [196, 96] on input "text" at bounding box center [140, 91] width 246 height 23
type input "[PERSON_NAME]"
click at [268, 78] on button "Search Therapists" at bounding box center [328, 91] width 120 height 27
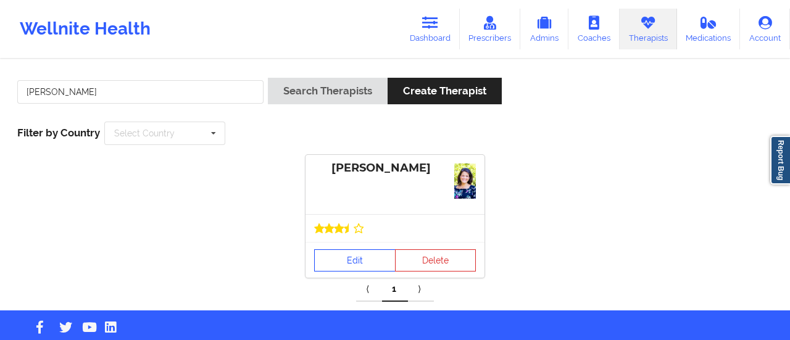
drag, startPoint x: 336, startPoint y: 243, endPoint x: 330, endPoint y: 235, distance: 10.1
click at [330, 242] on div "Edit Delete" at bounding box center [395, 260] width 179 height 36
click at [330, 249] on link "Edit" at bounding box center [354, 260] width 81 height 22
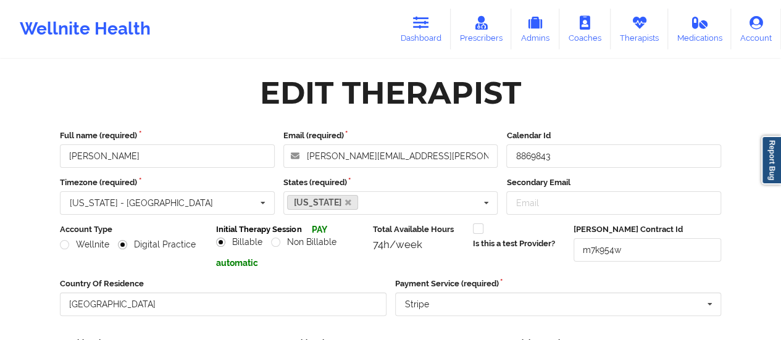
scroll to position [222, 0]
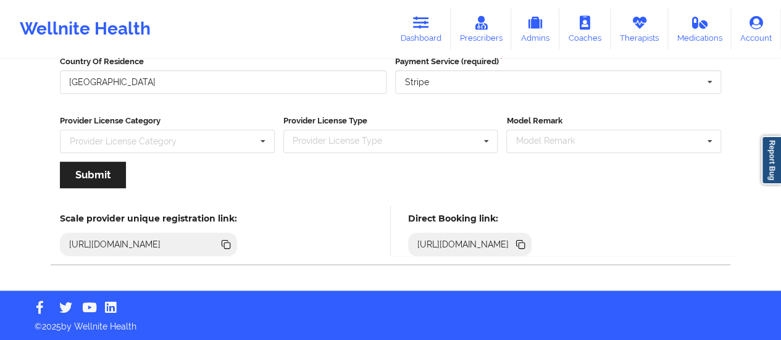
click at [525, 243] on icon at bounding box center [522, 246] width 6 height 6
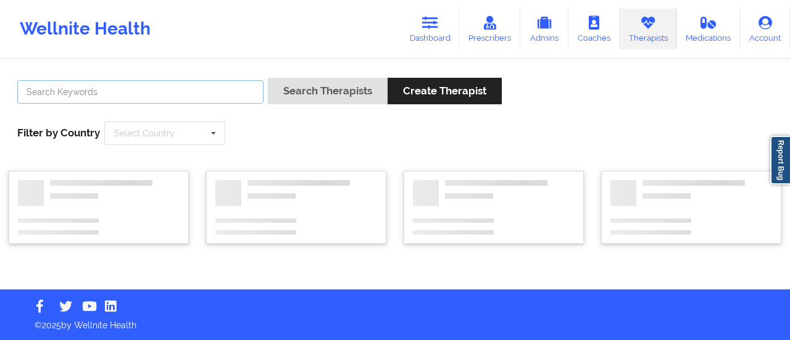
click at [221, 96] on input "text" at bounding box center [140, 91] width 246 height 23
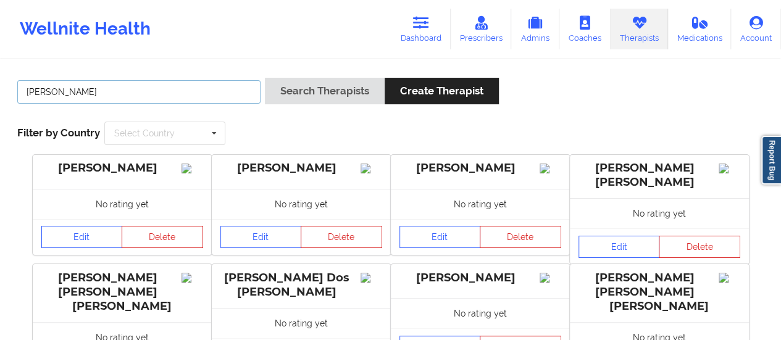
type input "[PERSON_NAME]"
click at [265, 78] on button "Search Therapists" at bounding box center [325, 91] width 120 height 27
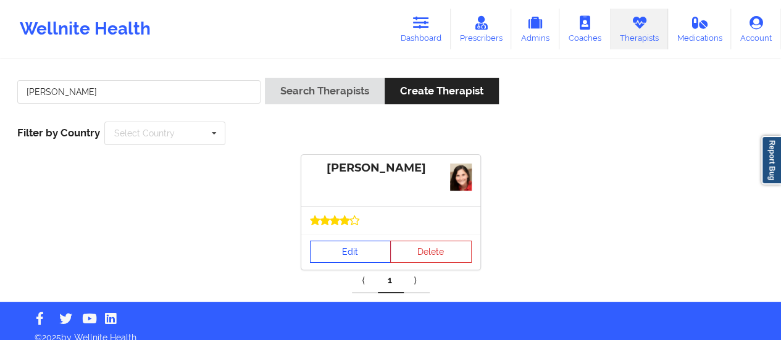
click at [343, 251] on link "Edit" at bounding box center [350, 252] width 81 height 22
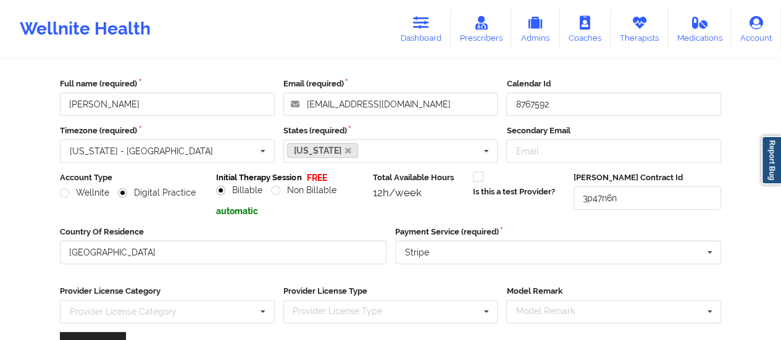
scroll to position [208, 0]
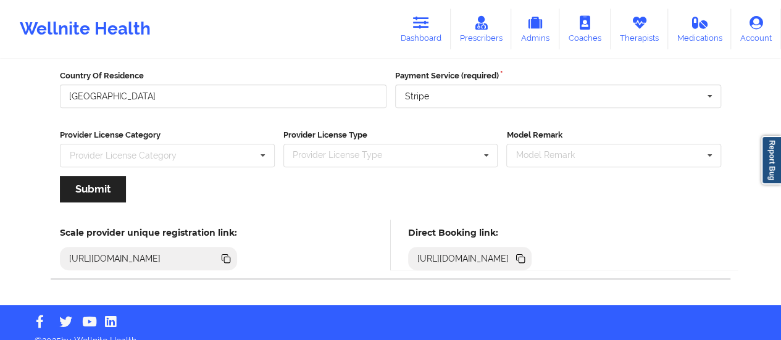
click at [527, 253] on icon at bounding box center [521, 259] width 14 height 14
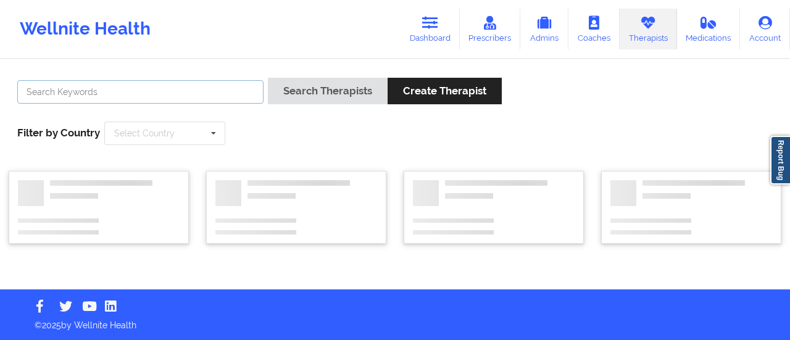
click at [180, 94] on input "text" at bounding box center [140, 91] width 246 height 23
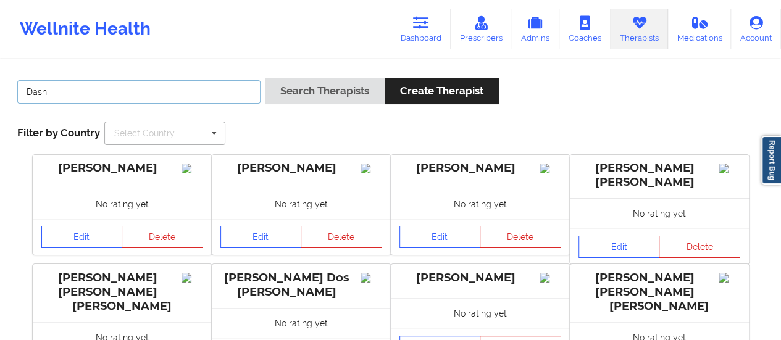
type input "[PERSON_NAME]"
click at [265, 78] on button "Search Therapists" at bounding box center [325, 91] width 120 height 27
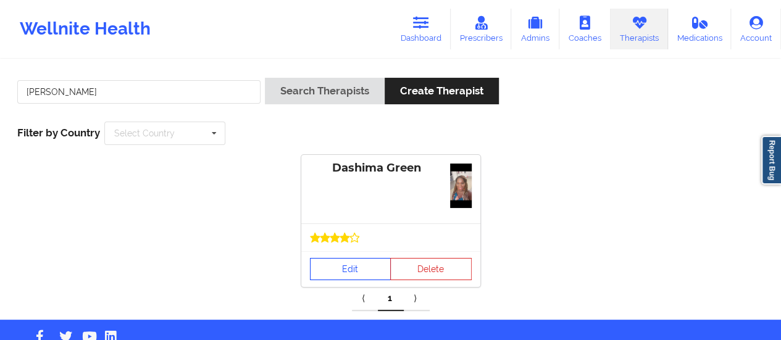
click at [340, 266] on link "Edit" at bounding box center [350, 269] width 81 height 22
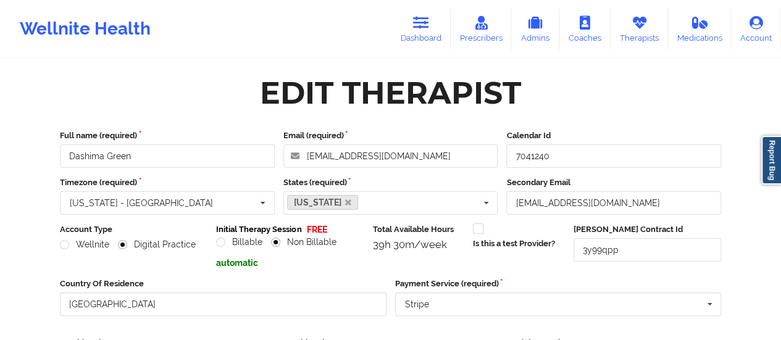
scroll to position [222, 0]
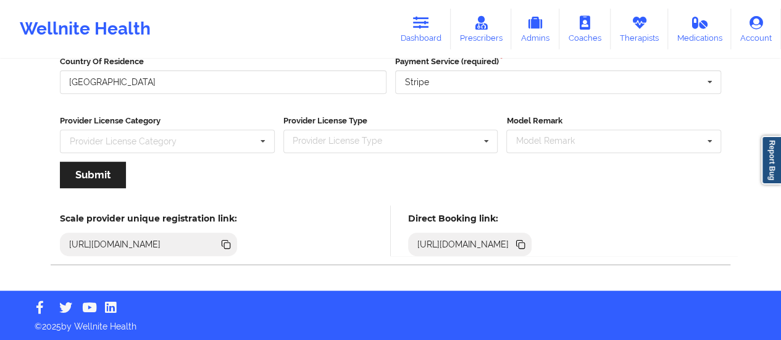
click at [514, 244] on div "[URL][DOMAIN_NAME]" at bounding box center [463, 244] width 102 height 12
click at [527, 241] on icon at bounding box center [521, 245] width 14 height 14
click at [414, 35] on link "Dashboard" at bounding box center [420, 29] width 59 height 41
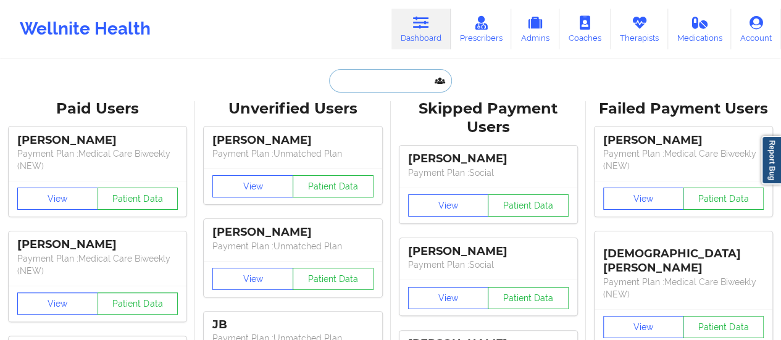
click at [384, 82] on input "text" at bounding box center [390, 80] width 122 height 23
paste input "Shateenah [PERSON_NAME]"
type input "Shateenah [PERSON_NAME]"
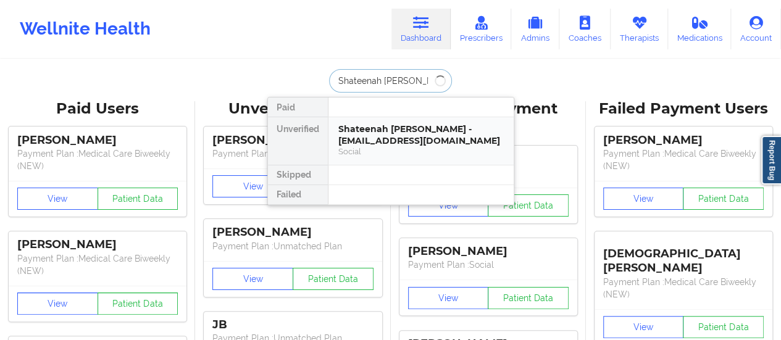
click at [384, 122] on div "Shateenah [PERSON_NAME] - [EMAIL_ADDRESS][DOMAIN_NAME] Social" at bounding box center [420, 141] width 185 height 48
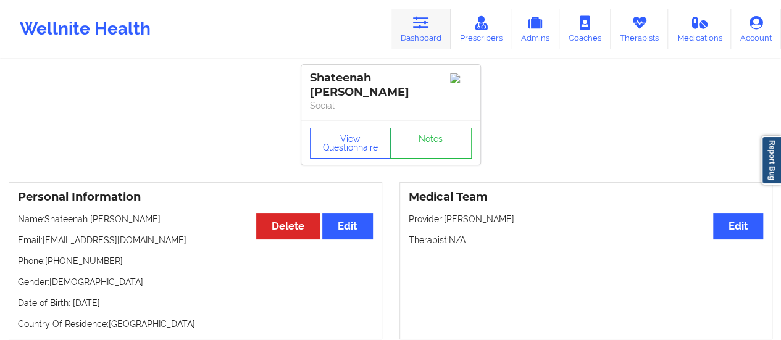
click at [414, 22] on link "Dashboard" at bounding box center [420, 29] width 59 height 41
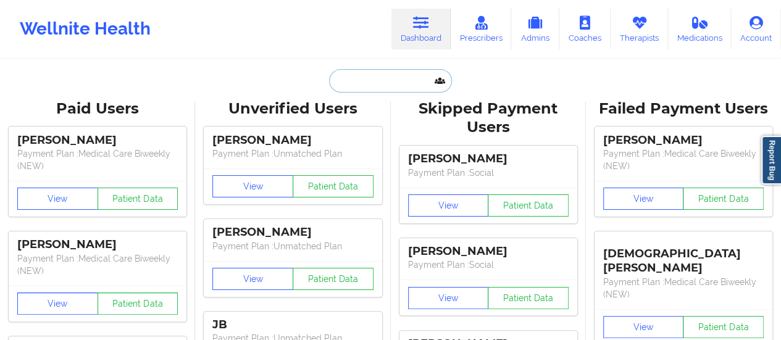
click at [381, 86] on input "text" at bounding box center [390, 80] width 122 height 23
paste input "[EMAIL_ADDRESS][DOMAIN_NAME]"
type input "[EMAIL_ADDRESS][DOMAIN_NAME]"
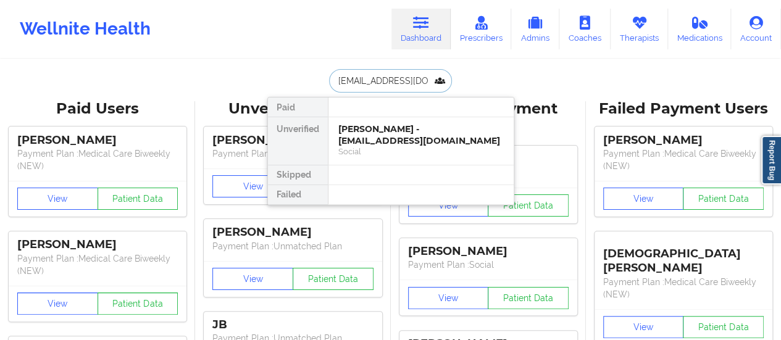
click at [388, 138] on div "[PERSON_NAME] - [EMAIL_ADDRESS][DOMAIN_NAME]" at bounding box center [420, 134] width 165 height 23
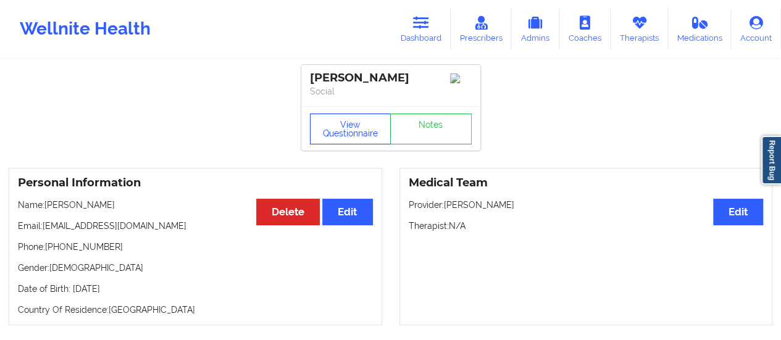
click at [356, 138] on button "View Questionnaire" at bounding box center [350, 129] width 81 height 31
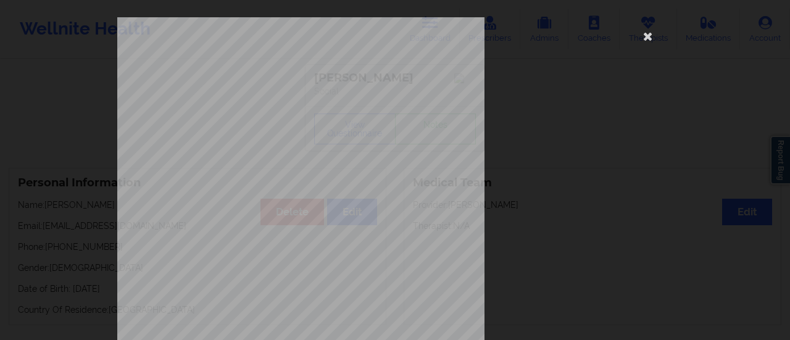
scroll to position [248, 0]
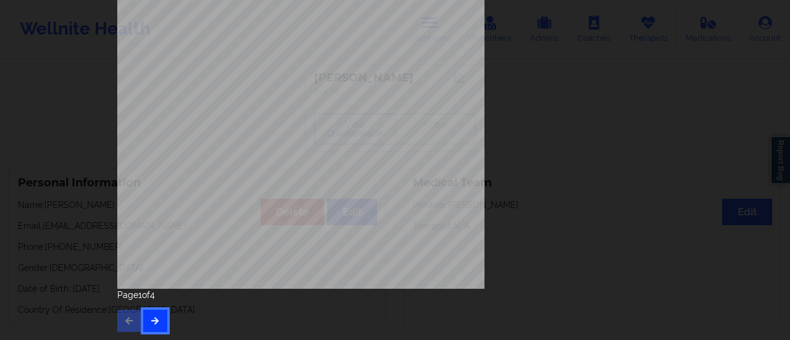
click at [152, 313] on button "button" at bounding box center [155, 321] width 24 height 22
click at [148, 329] on button "button" at bounding box center [155, 321] width 24 height 22
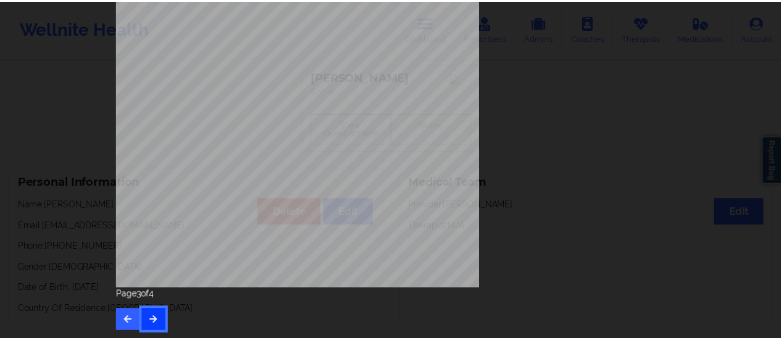
scroll to position [0, 0]
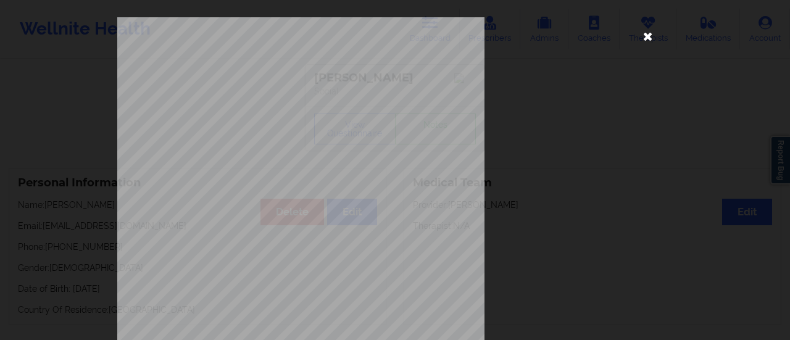
click at [648, 34] on icon at bounding box center [648, 36] width 20 height 20
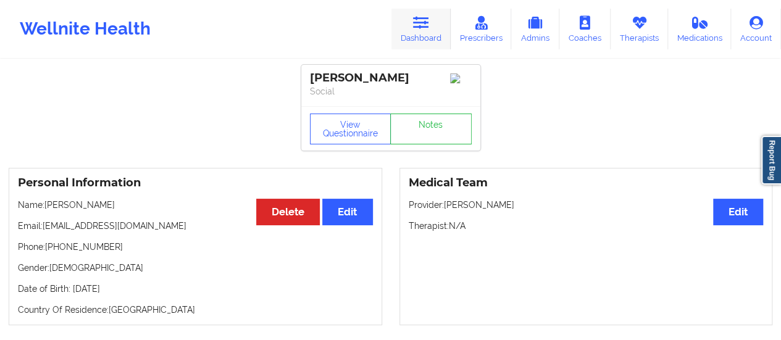
click at [428, 28] on icon at bounding box center [421, 23] width 16 height 14
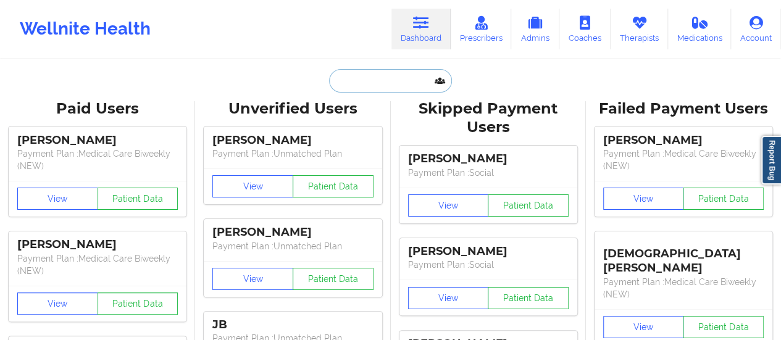
click at [383, 78] on input "text" at bounding box center [390, 80] width 122 height 23
paste input "[EMAIL_ADDRESS][DOMAIN_NAME]"
type input "[EMAIL_ADDRESS][DOMAIN_NAME]"
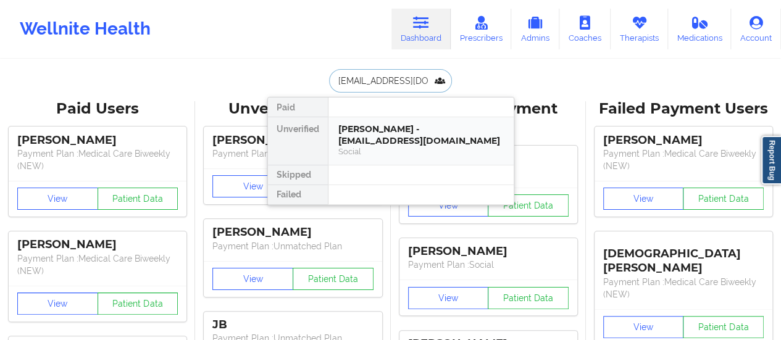
click at [383, 129] on div "[PERSON_NAME] - [EMAIL_ADDRESS][DOMAIN_NAME]" at bounding box center [420, 134] width 165 height 23
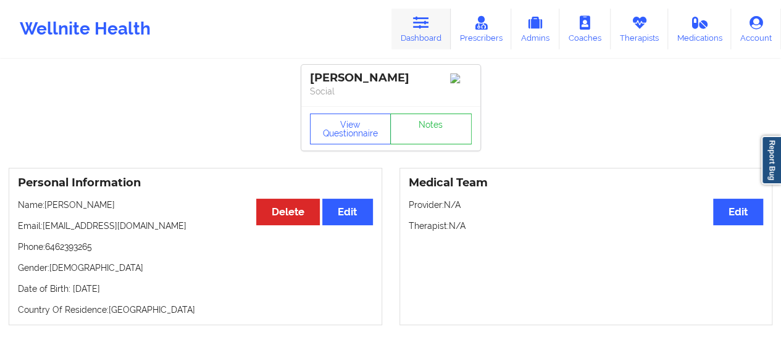
click at [427, 30] on icon at bounding box center [421, 23] width 16 height 14
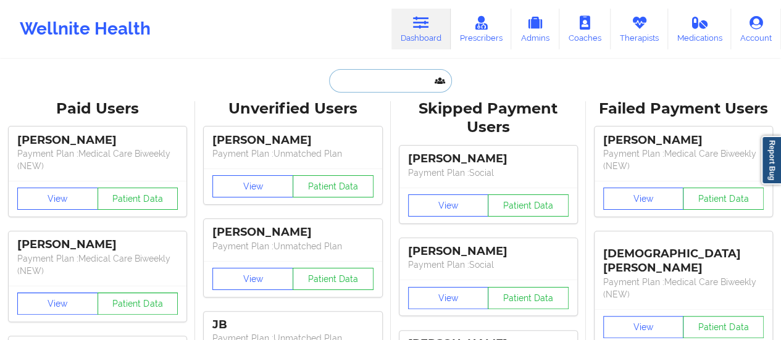
click at [380, 85] on input "text" at bounding box center [390, 80] width 122 height 23
paste input "[PERSON_NAME]"
type input "[PERSON_NAME]"
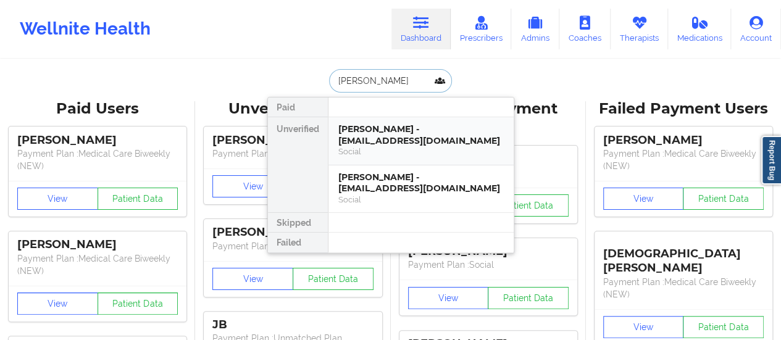
click at [425, 137] on div "[PERSON_NAME] - [EMAIL_ADDRESS][DOMAIN_NAME]" at bounding box center [420, 134] width 165 height 23
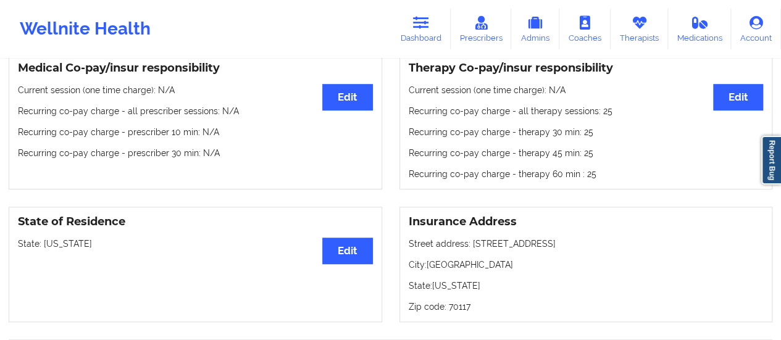
scroll to position [380, 0]
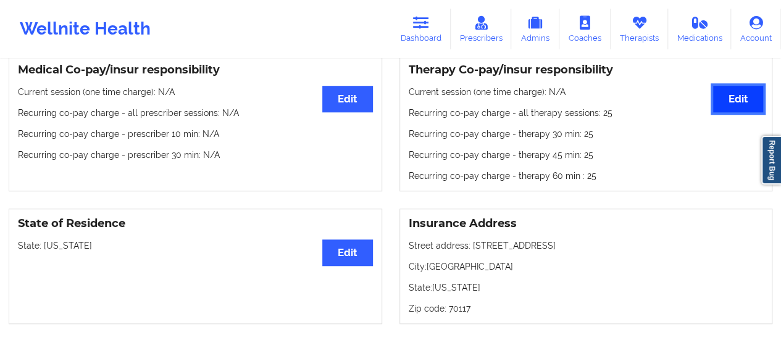
click at [743, 101] on button "Edit" at bounding box center [738, 99] width 50 height 27
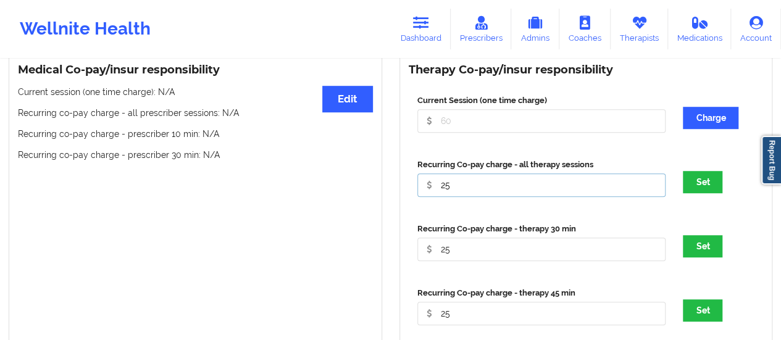
click at [509, 133] on input "25" at bounding box center [541, 120] width 249 height 23
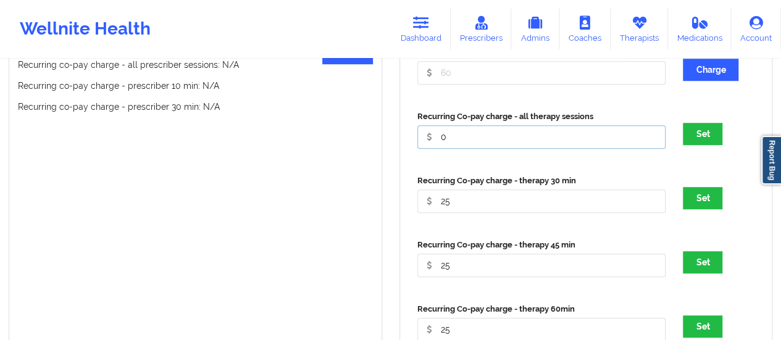
scroll to position [428, 0]
type input "0"
click at [482, 84] on input "25" at bounding box center [541, 72] width 249 height 23
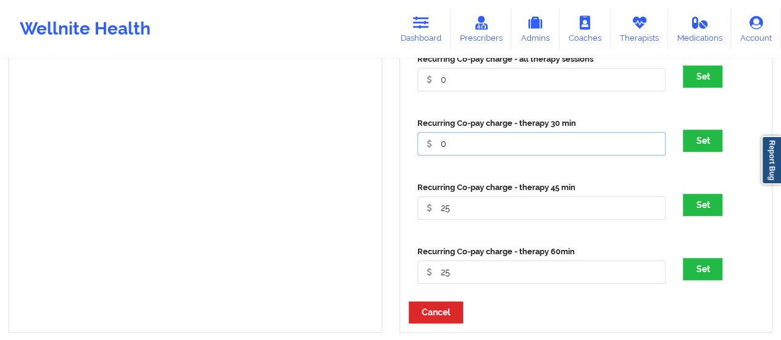
scroll to position [486, 0]
type input "0"
click at [469, 27] on input "25" at bounding box center [541, 14] width 249 height 23
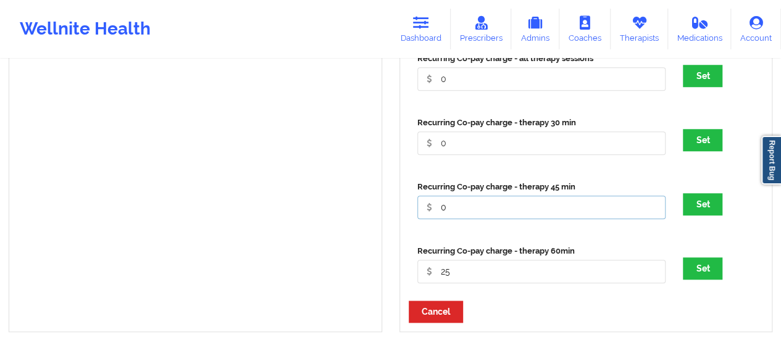
type input "0"
click at [480, 27] on input "25" at bounding box center [541, 14] width 249 height 23
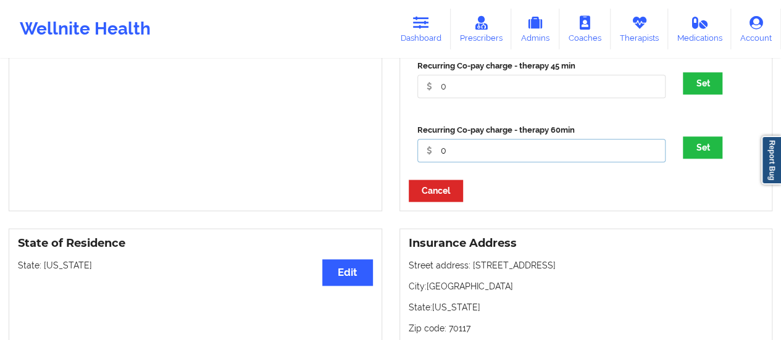
scroll to position [613, 0]
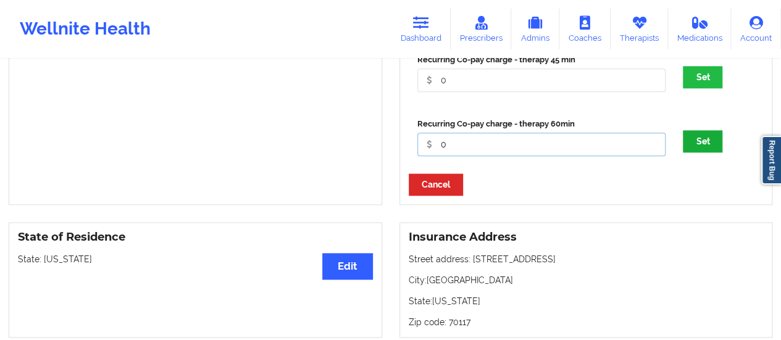
type input "0"
click at [714, 140] on button "Set" at bounding box center [703, 141] width 40 height 22
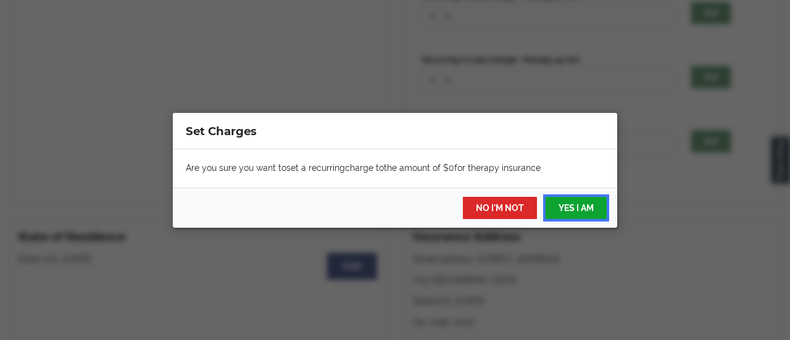
click at [569, 207] on button "YES I AM" at bounding box center [576, 208] width 61 height 22
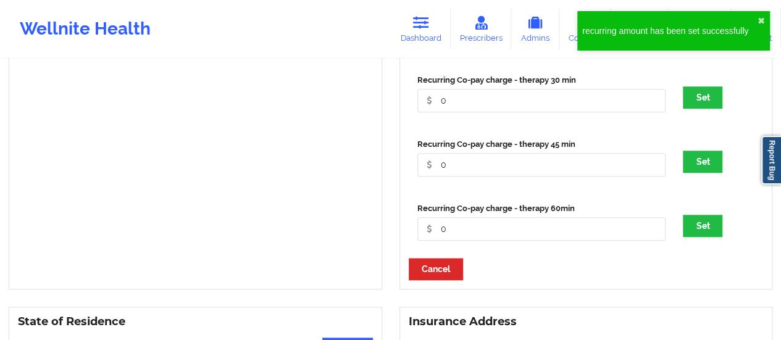
scroll to position [527, 0]
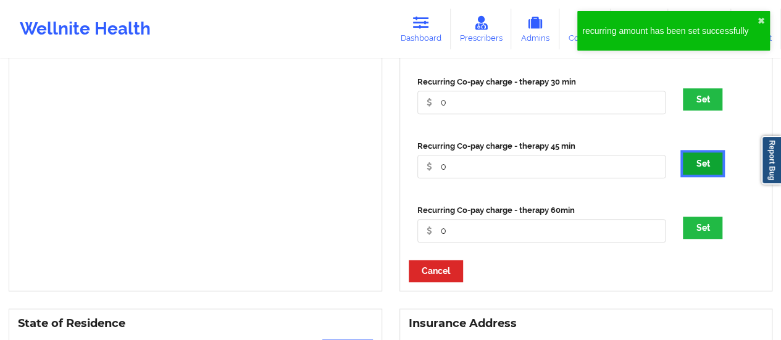
click at [711, 165] on button "Set" at bounding box center [703, 163] width 40 height 22
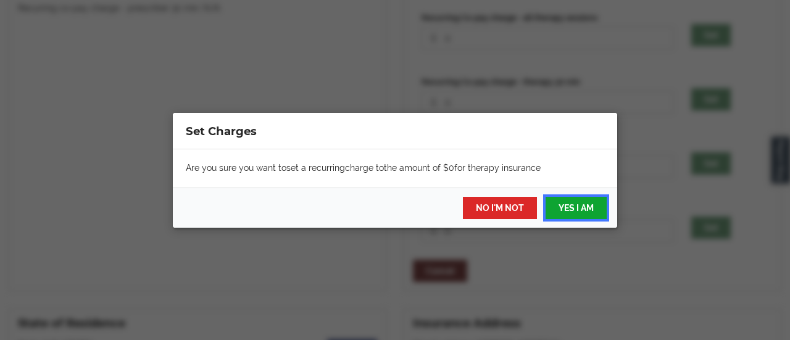
click at [579, 207] on button "YES I AM" at bounding box center [576, 208] width 61 height 22
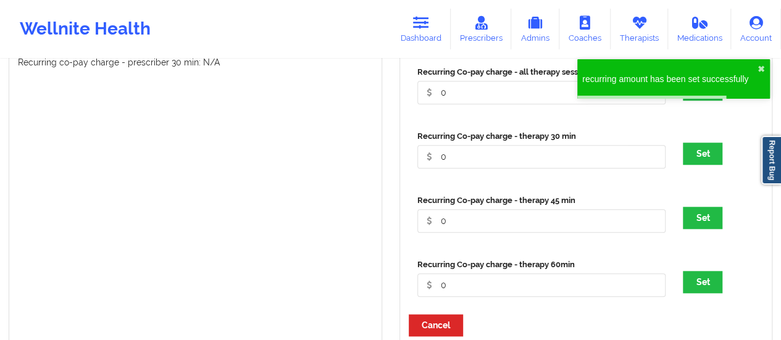
scroll to position [471, 0]
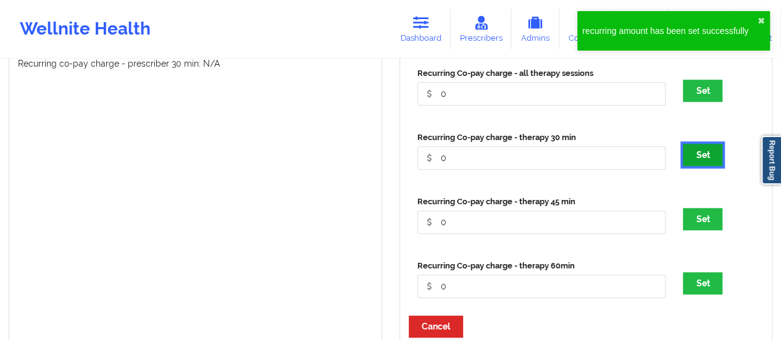
click at [701, 157] on button "Set" at bounding box center [703, 155] width 40 height 22
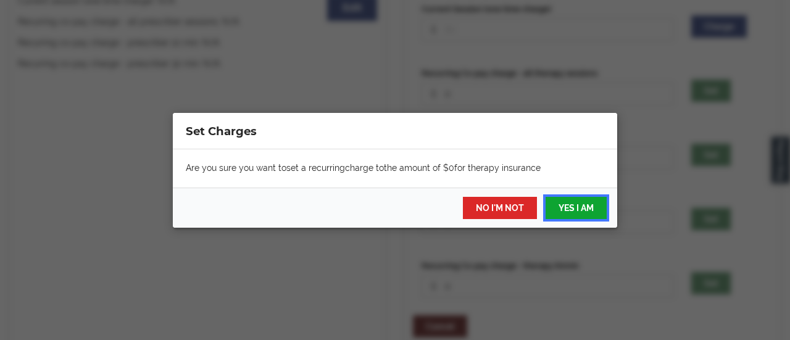
click at [569, 211] on button "YES I AM" at bounding box center [576, 208] width 61 height 22
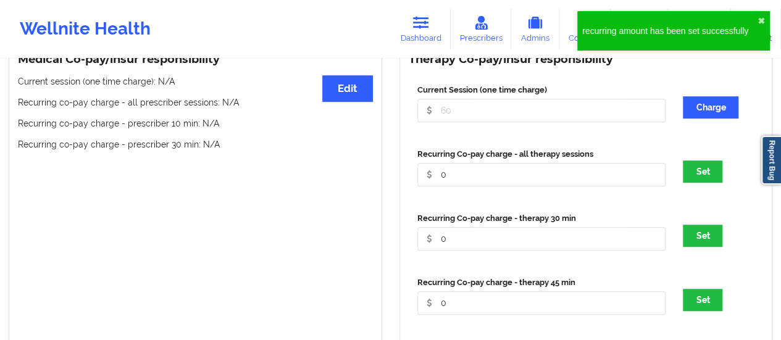
scroll to position [386, 0]
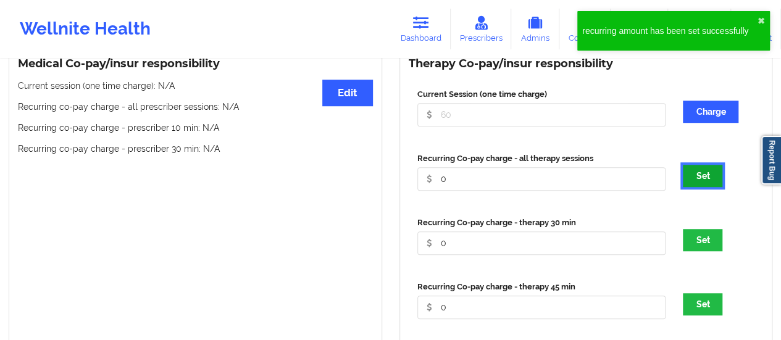
click at [697, 183] on button "Set" at bounding box center [703, 176] width 40 height 22
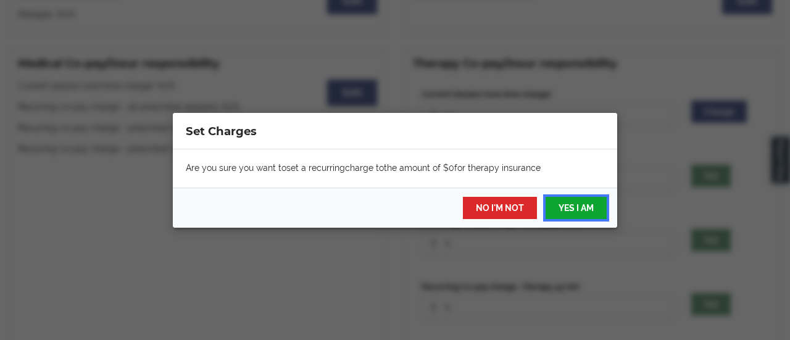
click at [583, 202] on button "YES I AM" at bounding box center [576, 208] width 61 height 22
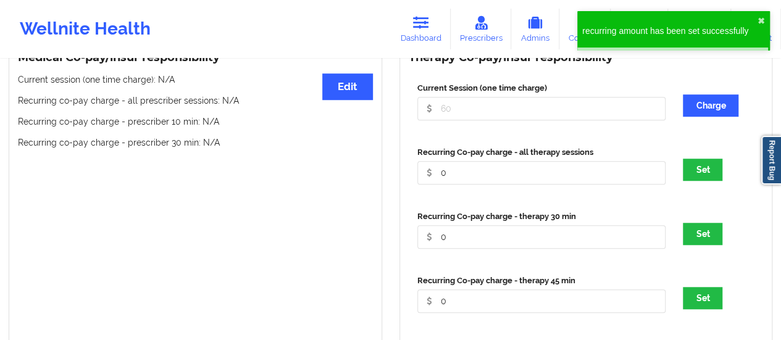
scroll to position [334, 0]
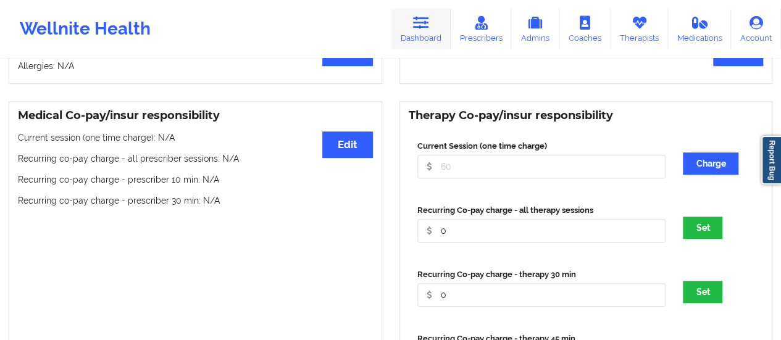
click at [425, 35] on link "Dashboard" at bounding box center [420, 29] width 59 height 41
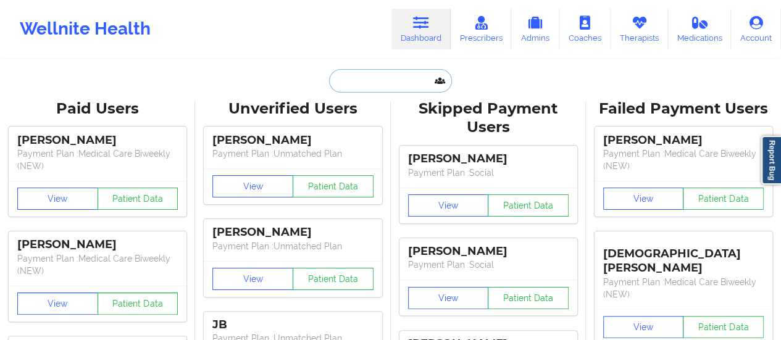
click at [386, 81] on input "text" at bounding box center [390, 80] width 122 height 23
paste input "[EMAIL_ADDRESS][DOMAIN_NAME]"
type input "[EMAIL_ADDRESS][DOMAIN_NAME]"
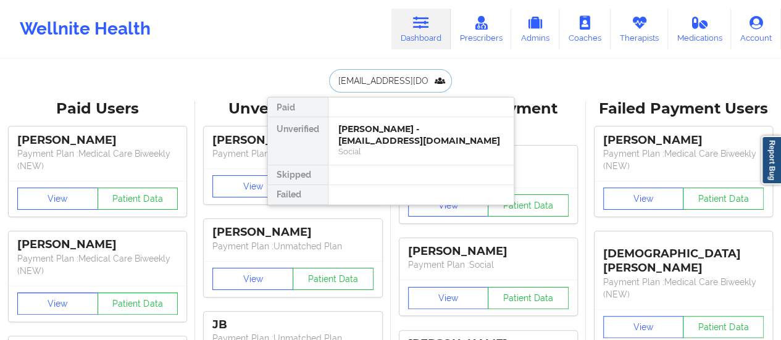
click at [365, 118] on div "[PERSON_NAME] - [EMAIL_ADDRESS][DOMAIN_NAME] Social" at bounding box center [420, 141] width 185 height 48
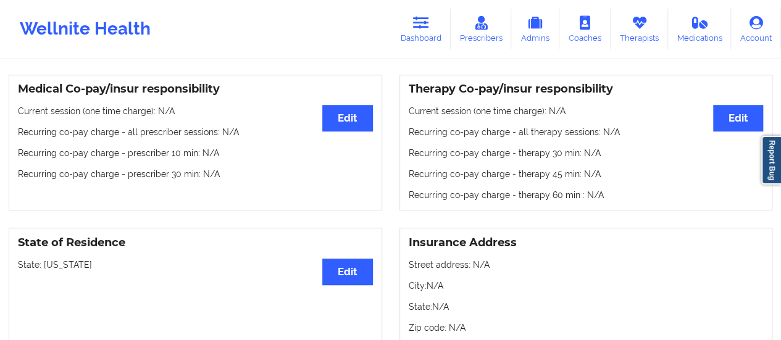
scroll to position [360, 0]
click at [421, 28] on icon at bounding box center [421, 23] width 16 height 14
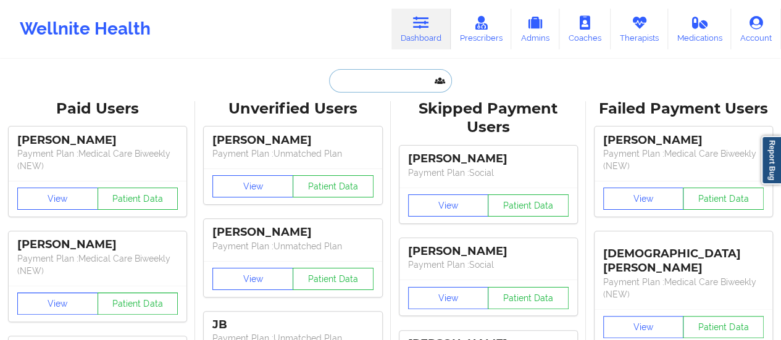
click at [389, 81] on input "text" at bounding box center [390, 80] width 122 height 23
type input "v"
paste input "[EMAIL_ADDRESS][DOMAIN_NAME]"
type input "[EMAIL_ADDRESS][DOMAIN_NAME]"
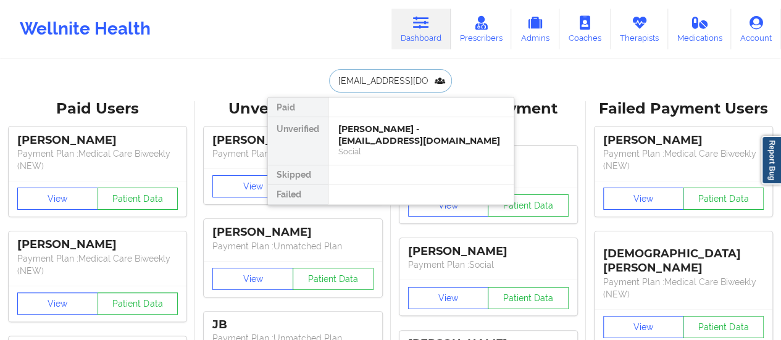
scroll to position [0, 10]
click at [365, 126] on div "[PERSON_NAME] - [EMAIL_ADDRESS][DOMAIN_NAME]" at bounding box center [420, 134] width 165 height 23
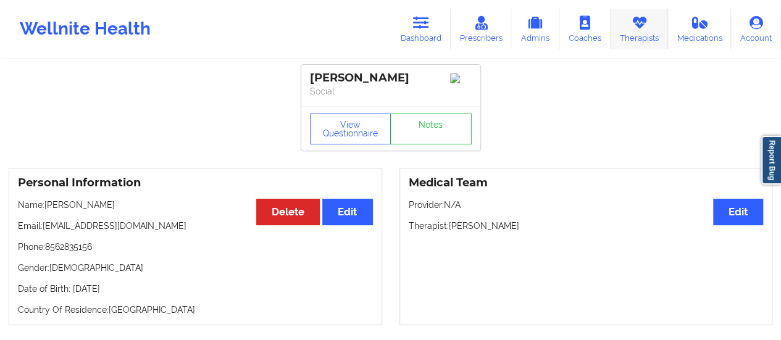
click at [630, 24] on link "Therapists" at bounding box center [639, 29] width 57 height 41
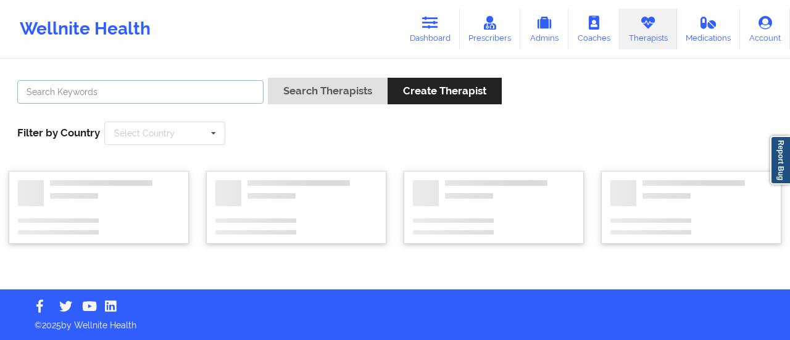
click at [217, 102] on input "text" at bounding box center [140, 91] width 246 height 23
paste input "[PERSON_NAME]"
type input "[PERSON_NAME]"
click at [268, 78] on button "Search Therapists" at bounding box center [328, 91] width 120 height 27
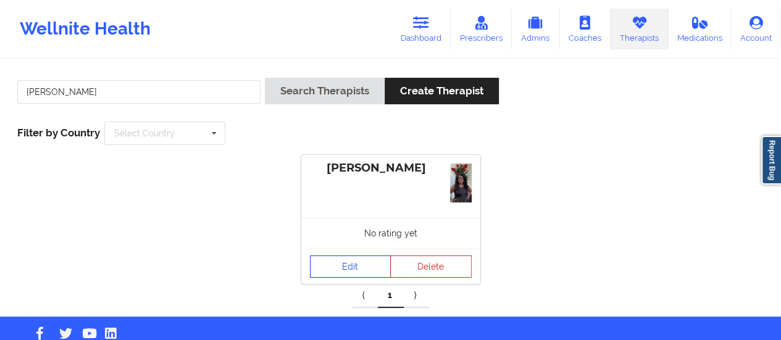
click at [351, 257] on link "Edit" at bounding box center [350, 267] width 81 height 22
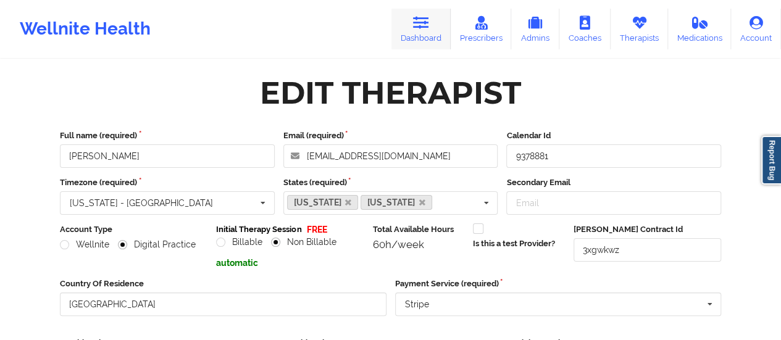
click at [440, 19] on link "Dashboard" at bounding box center [420, 29] width 59 height 41
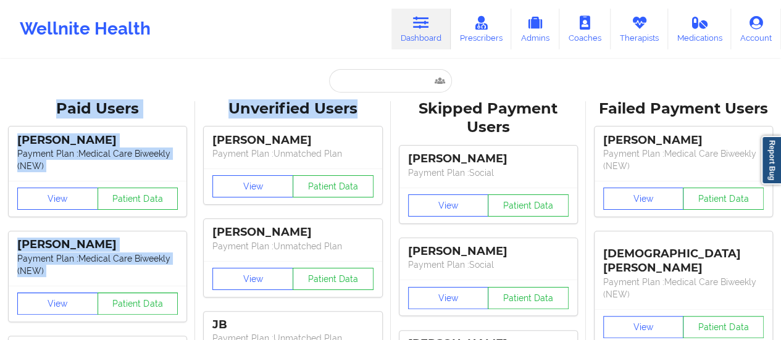
drag, startPoint x: 364, startPoint y: 95, endPoint x: 367, endPoint y: 87, distance: 8.6
click at [367, 87] on input "text" at bounding box center [390, 80] width 122 height 23
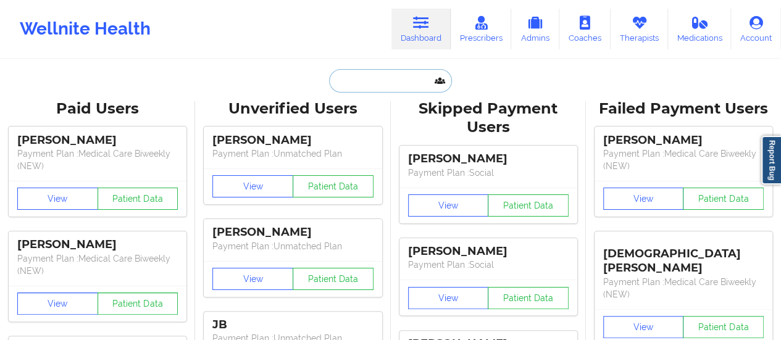
paste input "[PERSON_NAME]"
type input "[PERSON_NAME]"
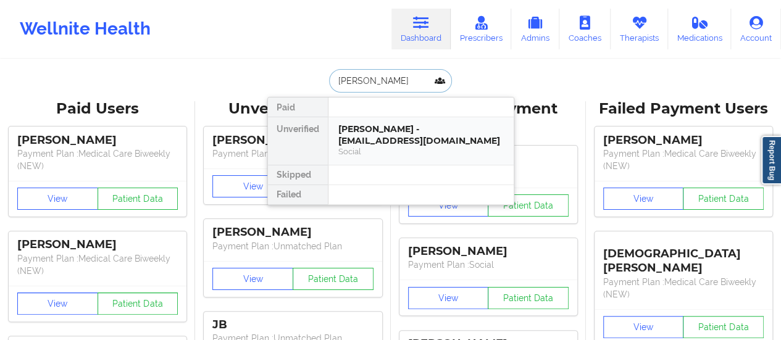
click at [391, 138] on div "[PERSON_NAME] - [EMAIL_ADDRESS][DOMAIN_NAME]" at bounding box center [420, 134] width 165 height 23
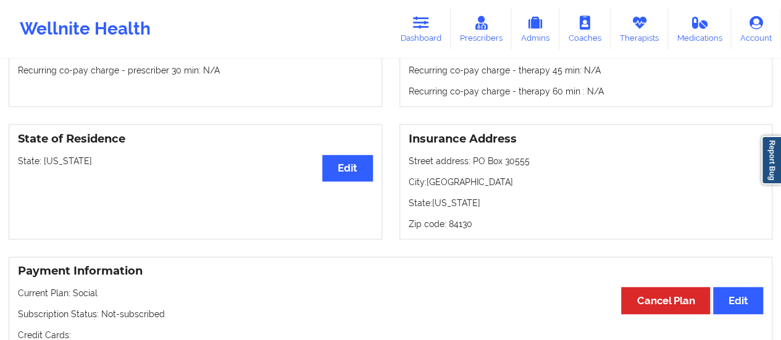
scroll to position [460, 0]
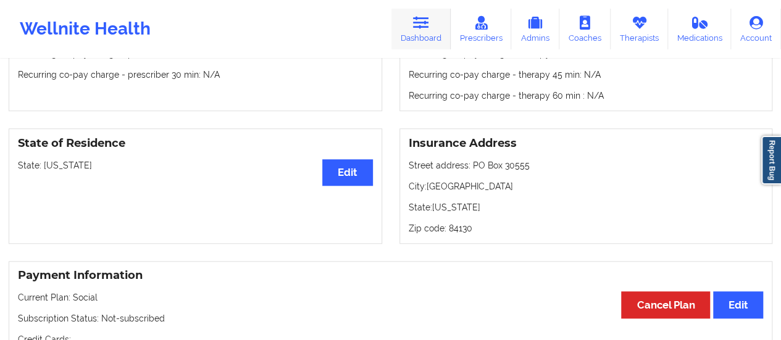
click at [430, 31] on link "Dashboard" at bounding box center [420, 29] width 59 height 41
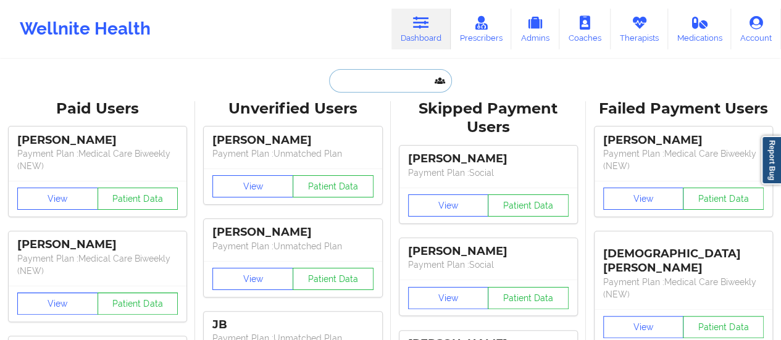
click at [376, 80] on input "text" at bounding box center [390, 80] width 122 height 23
paste input "[EMAIL_ADDRESS][DOMAIN_NAME]"
type input "[EMAIL_ADDRESS][DOMAIN_NAME]"
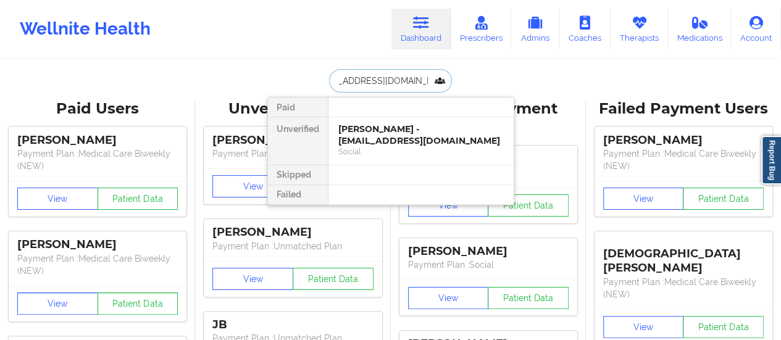
click at [383, 130] on div "[PERSON_NAME] - [EMAIL_ADDRESS][DOMAIN_NAME]" at bounding box center [420, 134] width 165 height 23
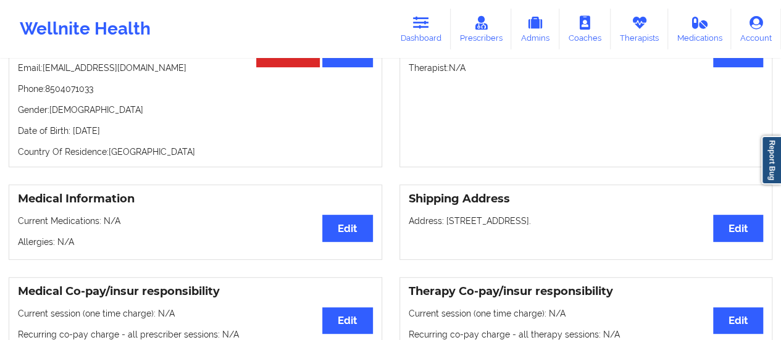
scroll to position [146, 0]
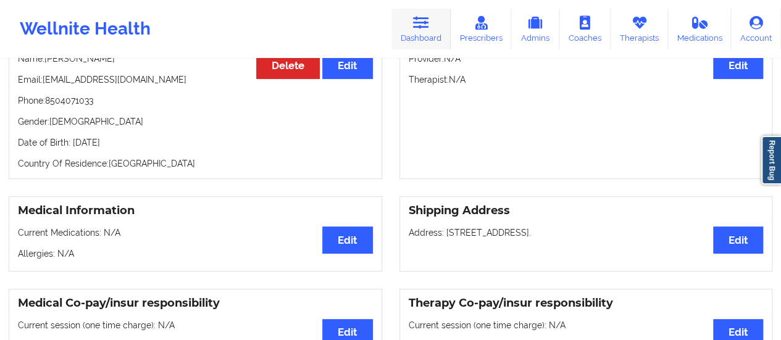
click at [424, 28] on icon at bounding box center [421, 23] width 16 height 14
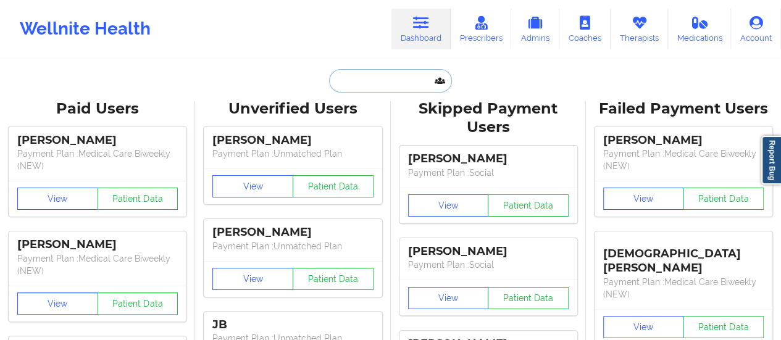
click at [393, 80] on input "text" at bounding box center [390, 80] width 122 height 23
paste input "[EMAIL_ADDRESS][DOMAIN_NAME]"
type input "[EMAIL_ADDRESS][DOMAIN_NAME]"
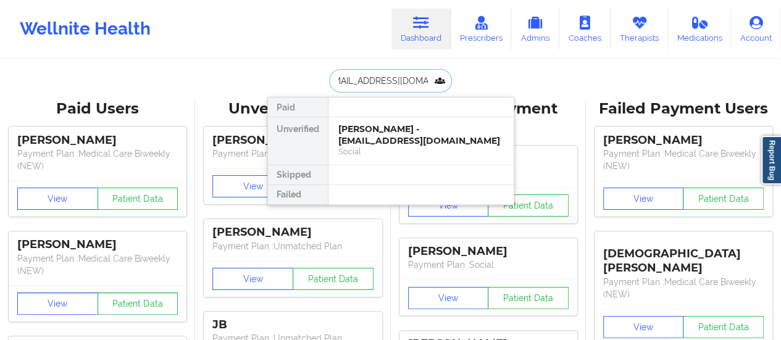
click at [369, 140] on div "[PERSON_NAME] - [EMAIL_ADDRESS][DOMAIN_NAME]" at bounding box center [420, 134] width 165 height 23
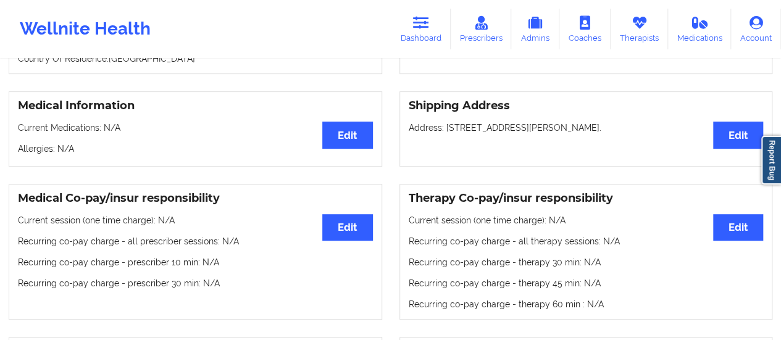
scroll to position [249, 0]
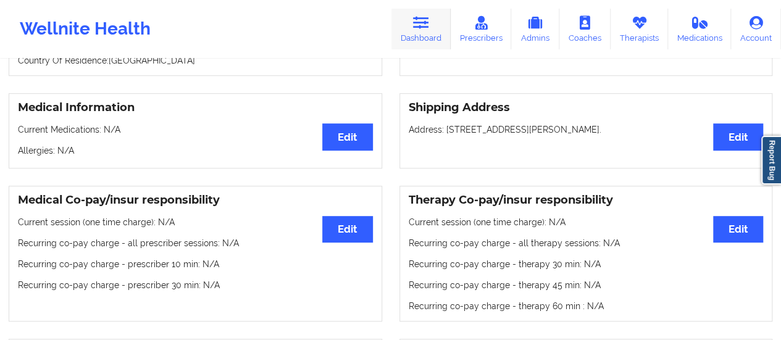
click at [438, 33] on link "Dashboard" at bounding box center [420, 29] width 59 height 41
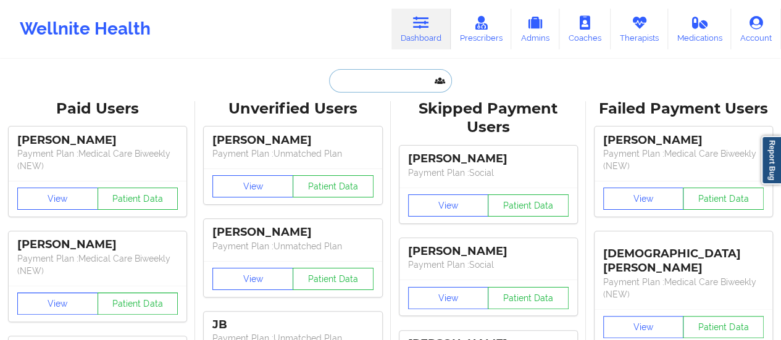
click at [388, 80] on input "text" at bounding box center [390, 80] width 122 height 23
paste input "[EMAIL_ADDRESS][DOMAIN_NAME]"
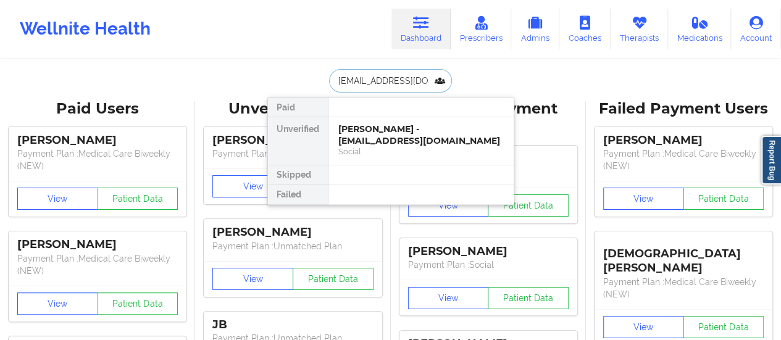
scroll to position [0, 28]
type input "[EMAIL_ADDRESS][DOMAIN_NAME]"
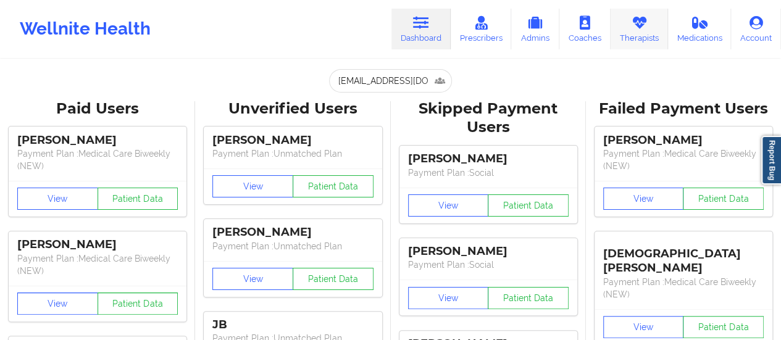
click at [634, 33] on link "Therapists" at bounding box center [639, 29] width 57 height 41
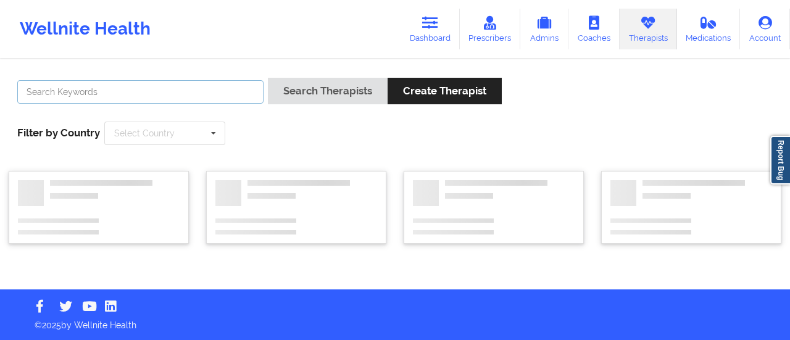
click at [209, 91] on input "text" at bounding box center [140, 91] width 246 height 23
type input "[PERSON_NAME]"
click at [268, 78] on button "Search Therapists" at bounding box center [328, 91] width 120 height 27
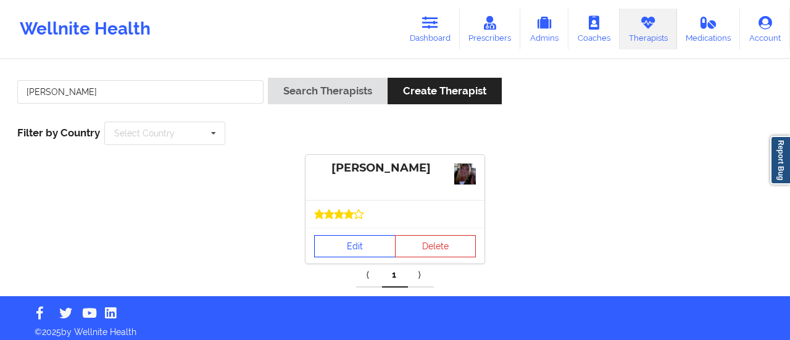
click at [337, 236] on link "Edit" at bounding box center [354, 246] width 81 height 22
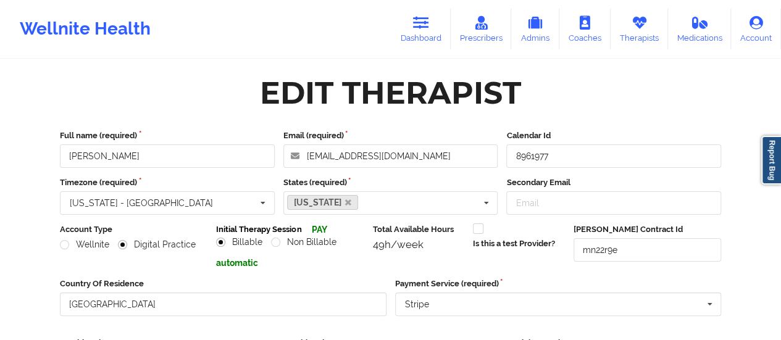
scroll to position [222, 0]
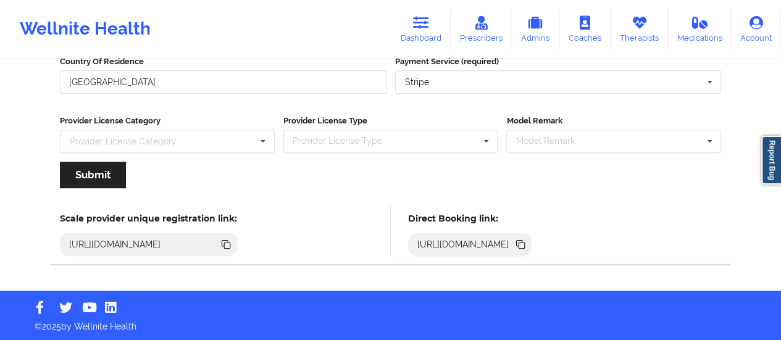
click at [527, 238] on icon at bounding box center [521, 245] width 14 height 14
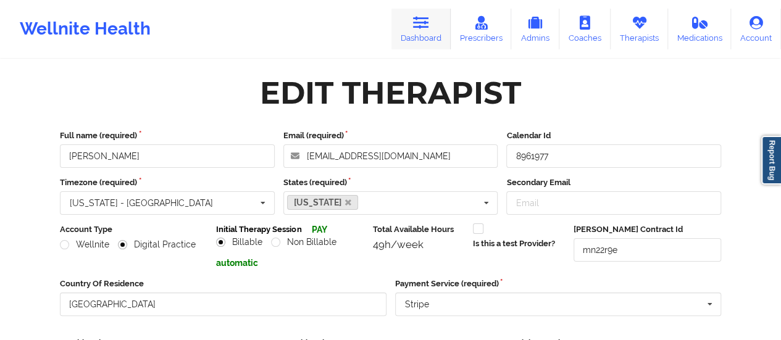
click at [440, 22] on link "Dashboard" at bounding box center [420, 29] width 59 height 41
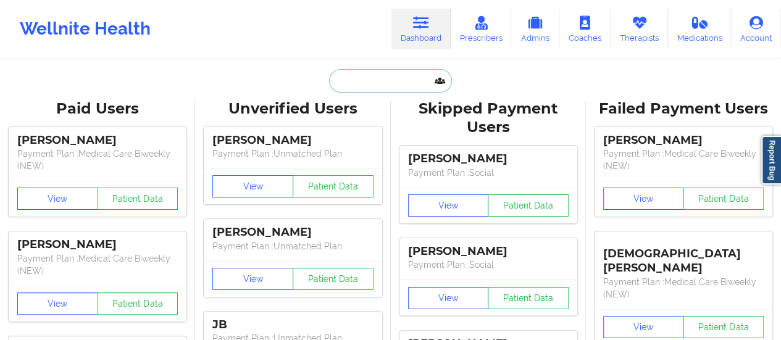
click at [383, 77] on input "text" at bounding box center [390, 80] width 122 height 23
paste input "[EMAIL_ADDRESS][DOMAIN_NAME]"
type input "[EMAIL_ADDRESS][DOMAIN_NAME]"
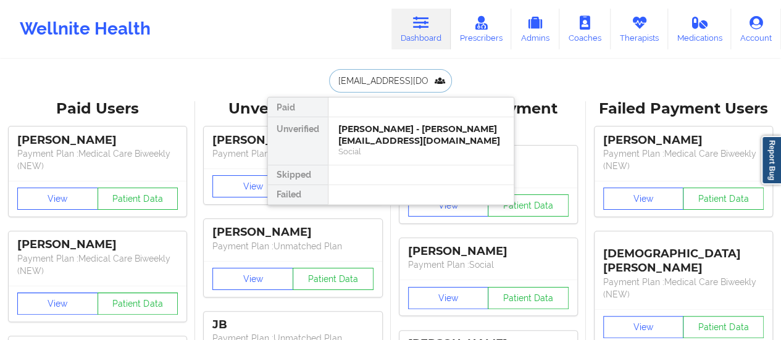
click at [403, 156] on div "[PERSON_NAME] - [PERSON_NAME][EMAIL_ADDRESS][DOMAIN_NAME] Social" at bounding box center [420, 141] width 185 height 48
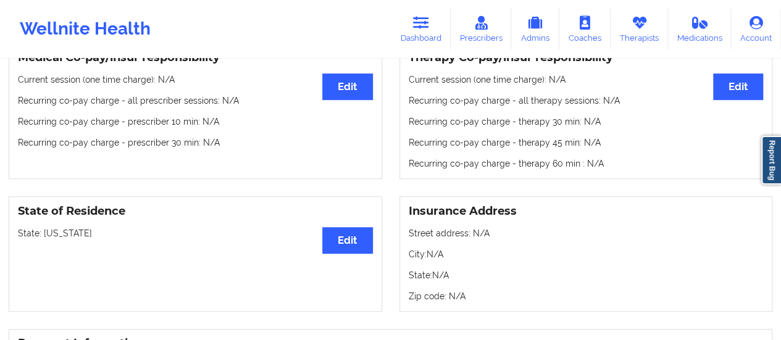
scroll to position [391, 0]
click at [420, 29] on icon at bounding box center [421, 23] width 16 height 14
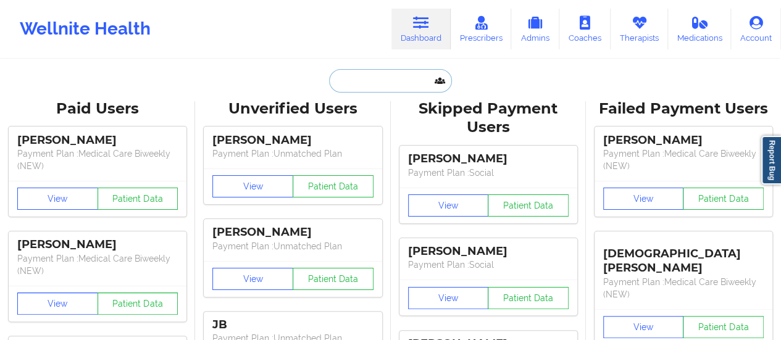
click at [385, 81] on input "text" at bounding box center [390, 80] width 122 height 23
paste input "[PERSON_NAME]"
type input "[PERSON_NAME]"
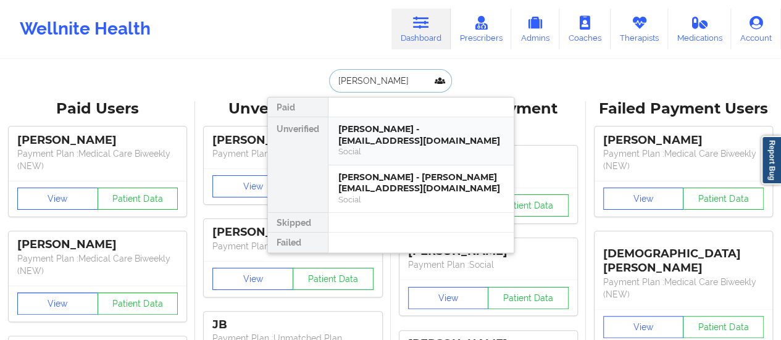
click at [366, 152] on div "Social" at bounding box center [420, 151] width 165 height 10
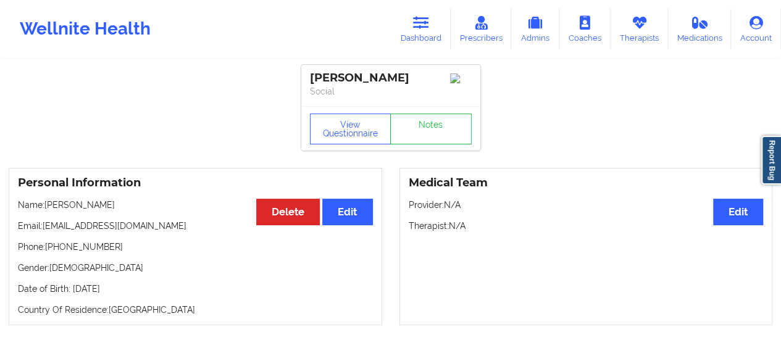
drag, startPoint x: 44, startPoint y: 228, endPoint x: 202, endPoint y: 219, distance: 158.9
click at [202, 219] on div "Personal Information Edit Delete Name: [PERSON_NAME] Email: [EMAIL_ADDRESS][DOM…" at bounding box center [195, 246] width 373 height 157
click at [422, 29] on icon at bounding box center [421, 23] width 16 height 14
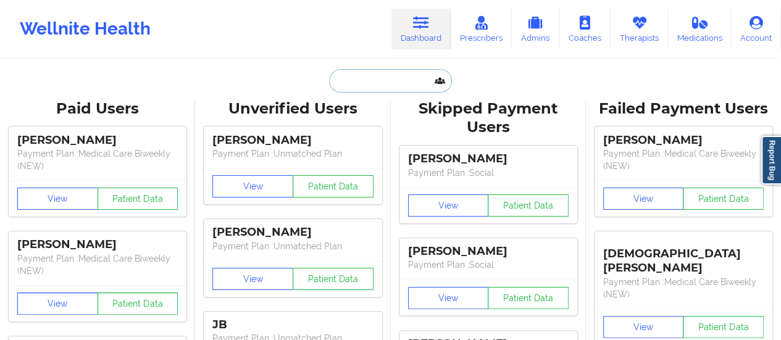
click at [393, 83] on input "text" at bounding box center [390, 80] width 122 height 23
paste input "[EMAIL_ADDRESS][DOMAIN_NAME]"
type input "[EMAIL_ADDRESS][DOMAIN_NAME]"
paste input "[PERSON_NAME]"
type input "[PERSON_NAME]"
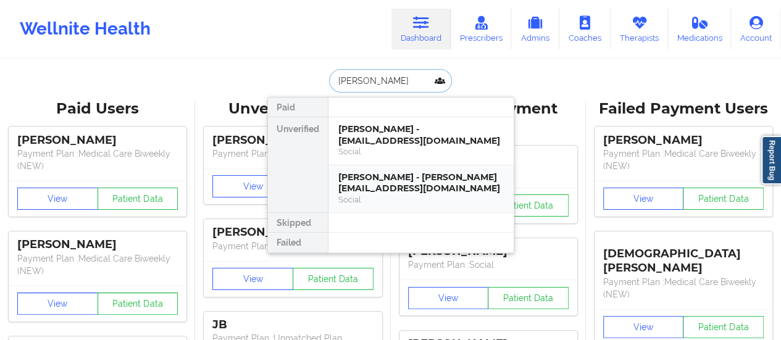
click at [387, 184] on div "[PERSON_NAME] - [PERSON_NAME][EMAIL_ADDRESS][DOMAIN_NAME]" at bounding box center [420, 183] width 165 height 23
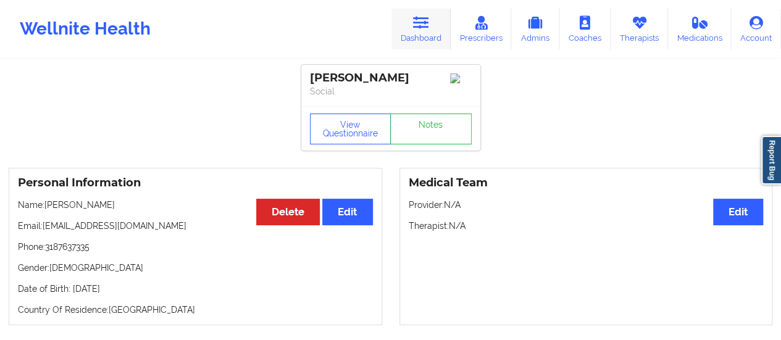
click at [405, 42] on link "Dashboard" at bounding box center [420, 29] width 59 height 41
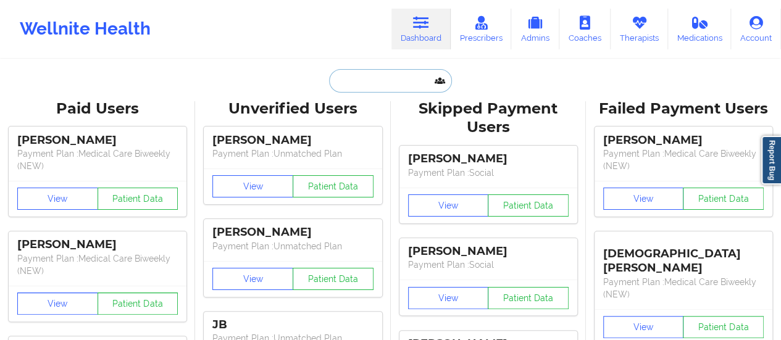
click at [407, 75] on input "text" at bounding box center [390, 80] width 122 height 23
paste input "[PERSON_NAME]"
type input "[PERSON_NAME]"
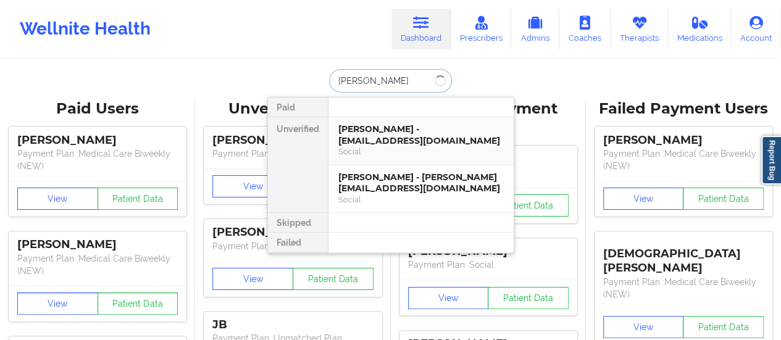
click at [427, 143] on div "[PERSON_NAME] - [EMAIL_ADDRESS][DOMAIN_NAME]" at bounding box center [420, 134] width 165 height 23
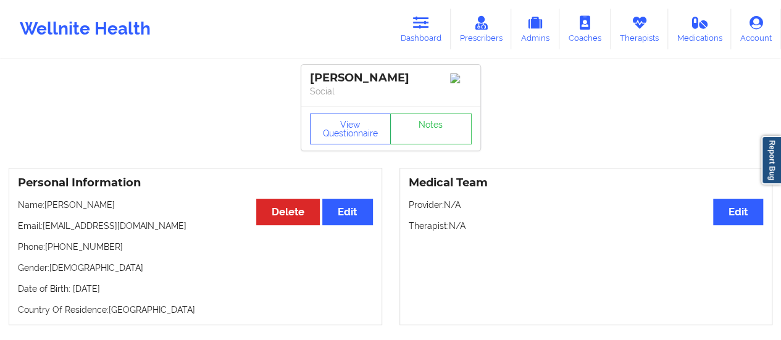
drag, startPoint x: 45, startPoint y: 232, endPoint x: 251, endPoint y: 219, distance: 206.6
click at [251, 219] on div "Personal Information Edit Delete Name: [PERSON_NAME] Email: [EMAIL_ADDRESS][DOM…" at bounding box center [195, 246] width 373 height 157
copy p "[EMAIL_ADDRESS][DOMAIN_NAME]"
click at [426, 22] on icon at bounding box center [421, 23] width 16 height 14
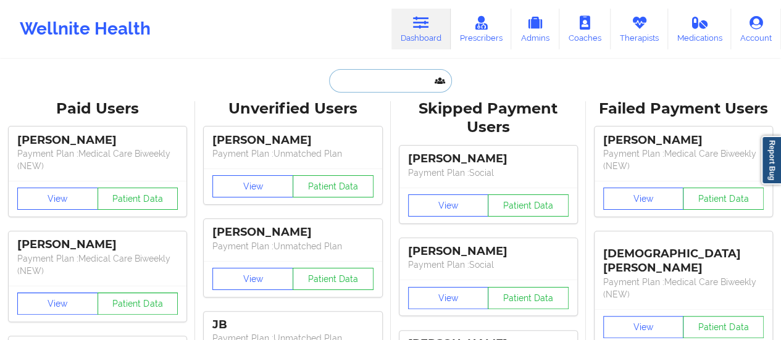
click at [367, 88] on input "text" at bounding box center [390, 80] width 122 height 23
paste input "[EMAIL_ADDRESS][PERSON_NAME][DOMAIN_NAME]"
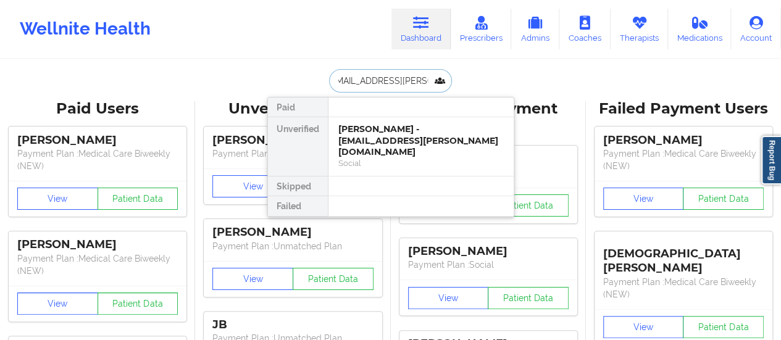
type input "[EMAIL_ADDRESS][PERSON_NAME][DOMAIN_NAME]"
click at [417, 123] on div "[PERSON_NAME] - [EMAIL_ADDRESS][PERSON_NAME][DOMAIN_NAME]" at bounding box center [420, 140] width 165 height 35
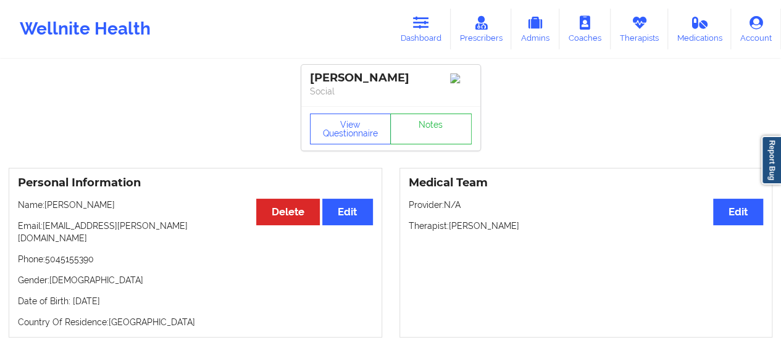
drag, startPoint x: 45, startPoint y: 208, endPoint x: 212, endPoint y: 201, distance: 166.8
click at [212, 201] on div "Personal Information Edit Delete Name: [PERSON_NAME] Email: [PERSON_NAME][EMAIL…" at bounding box center [195, 253] width 373 height 170
copy p "[PERSON_NAME]"
